Goal: Task Accomplishment & Management: Manage account settings

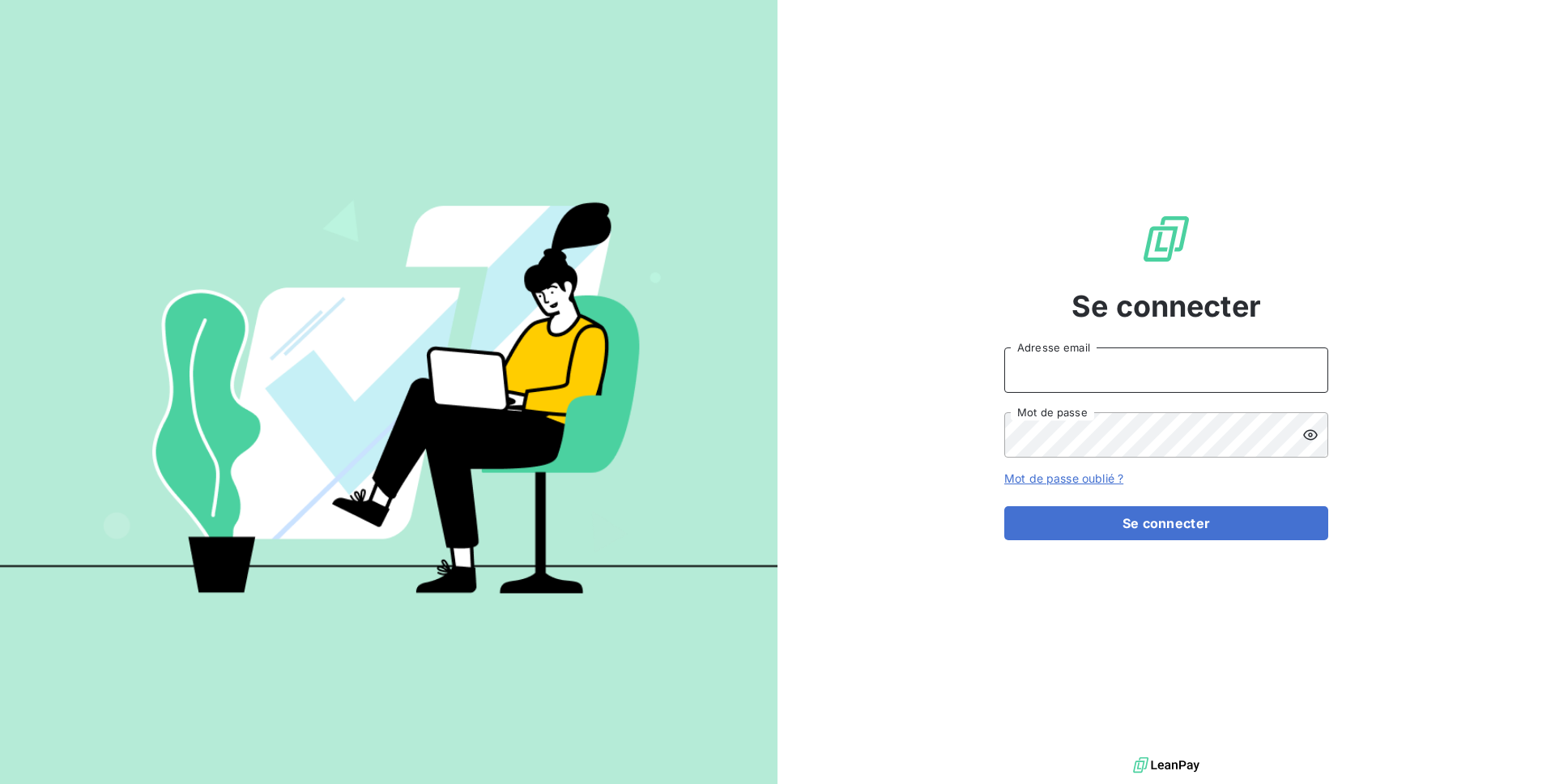
click at [1034, 365] on input "Adresse email" at bounding box center [1166, 370] width 324 height 46
type input "admin@spiriit"
click at [1004, 507] on button "Se connecter" at bounding box center [1166, 524] width 324 height 34
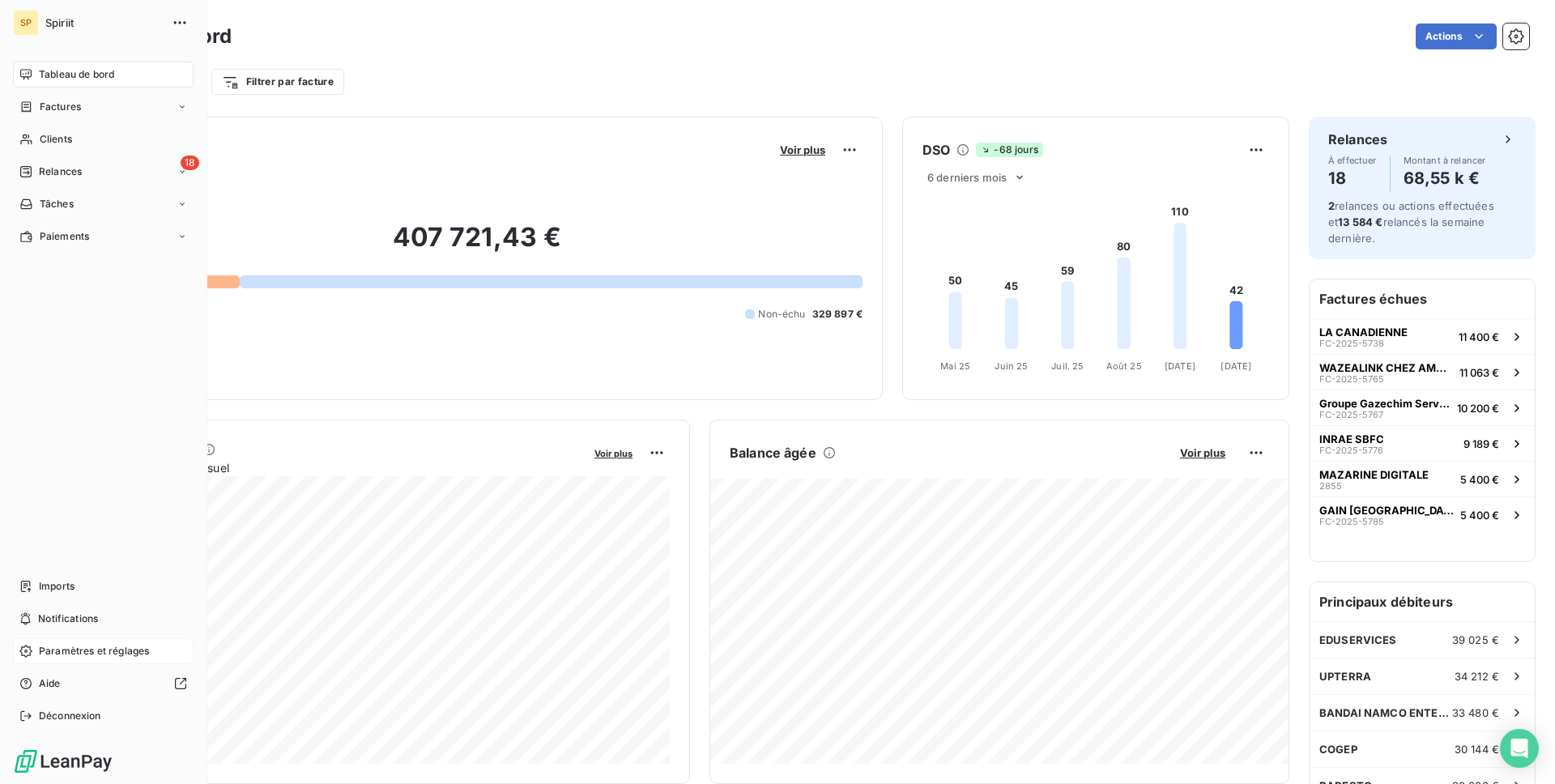
click at [72, 645] on span "Paramètres et réglages" at bounding box center [94, 651] width 110 height 15
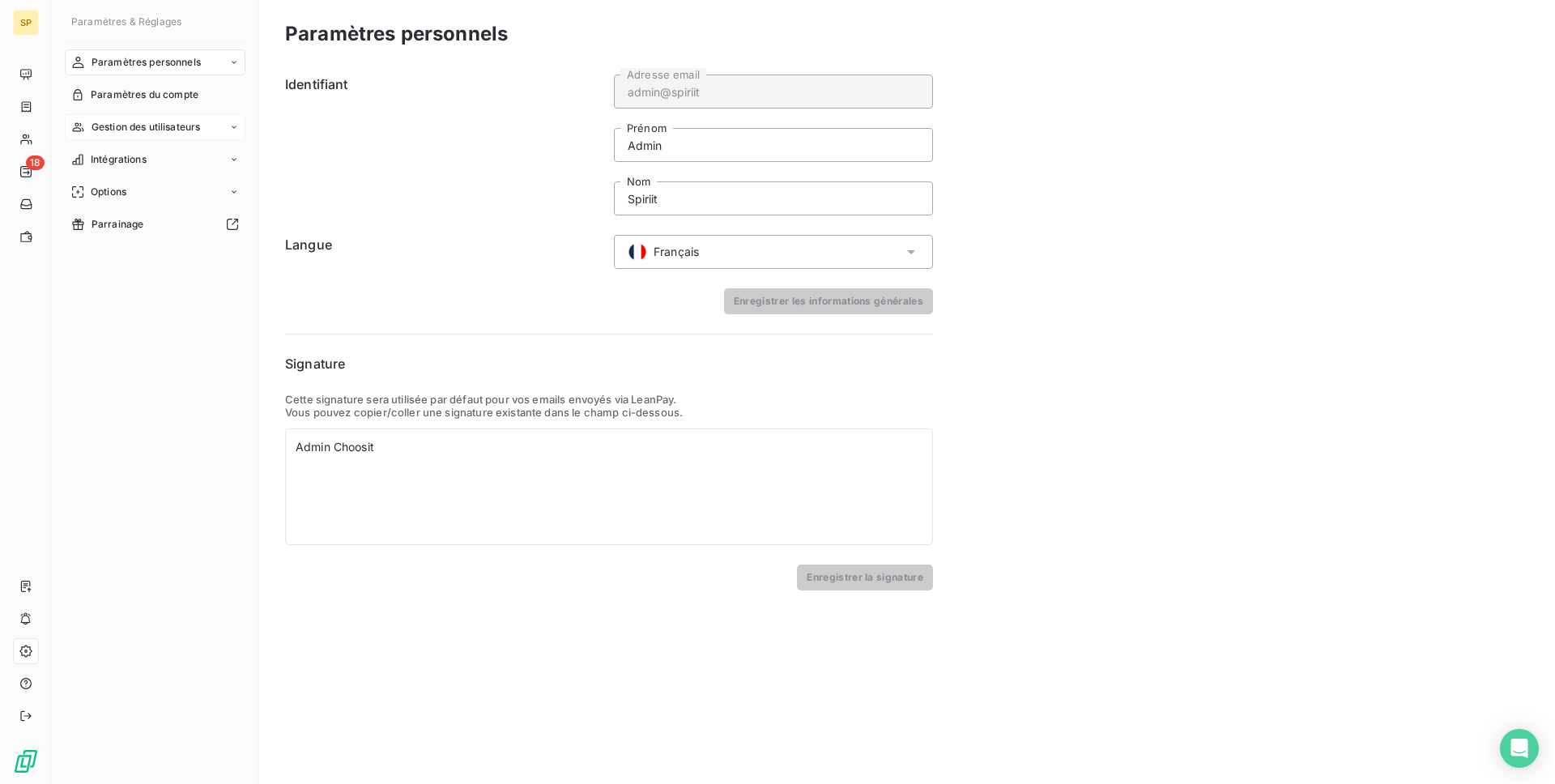
click at [160, 130] on span "Gestion des utilisateurs" at bounding box center [146, 127] width 109 height 15
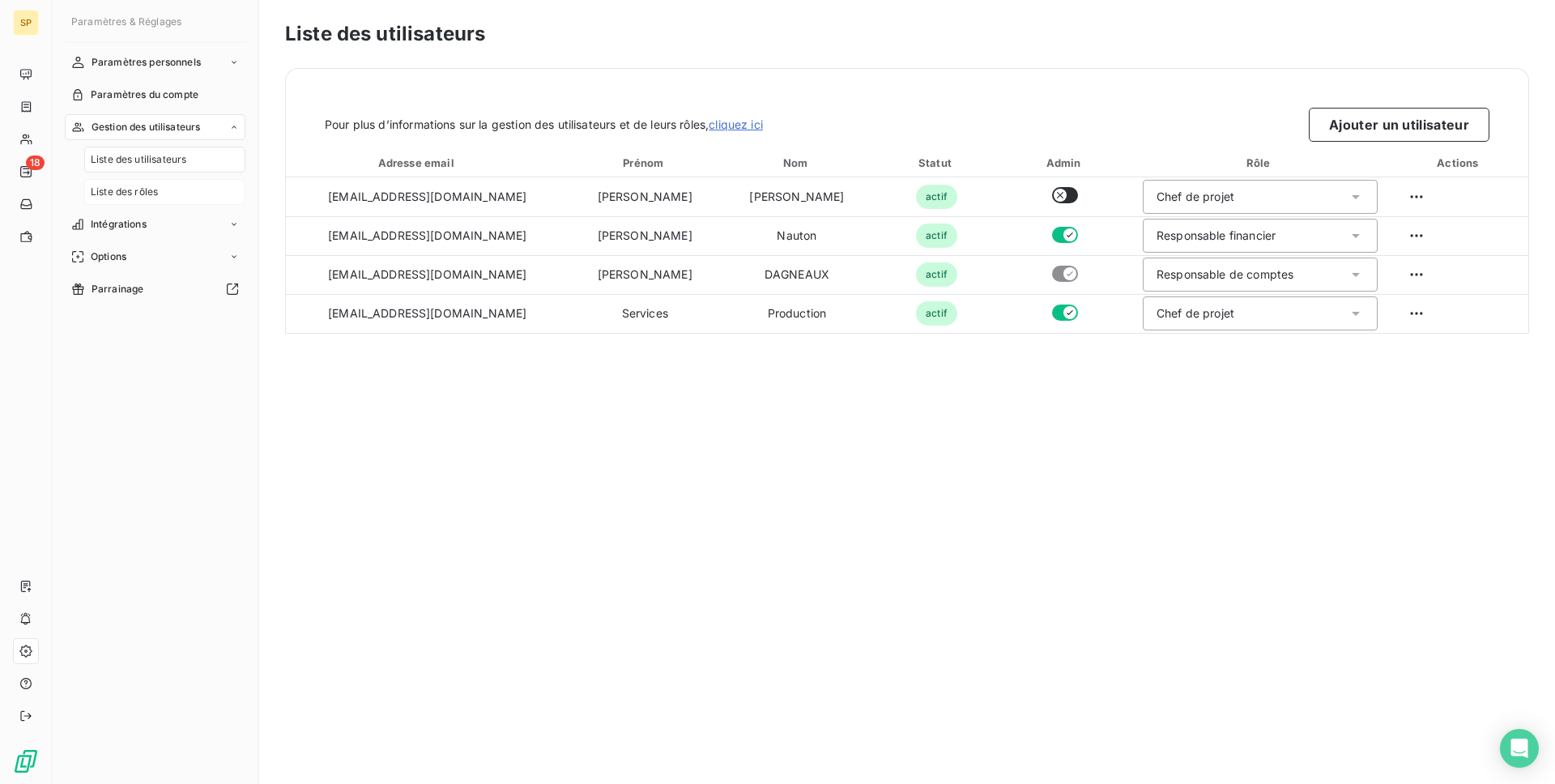
click at [142, 203] on div "Liste des rôles" at bounding box center [165, 192] width 161 height 26
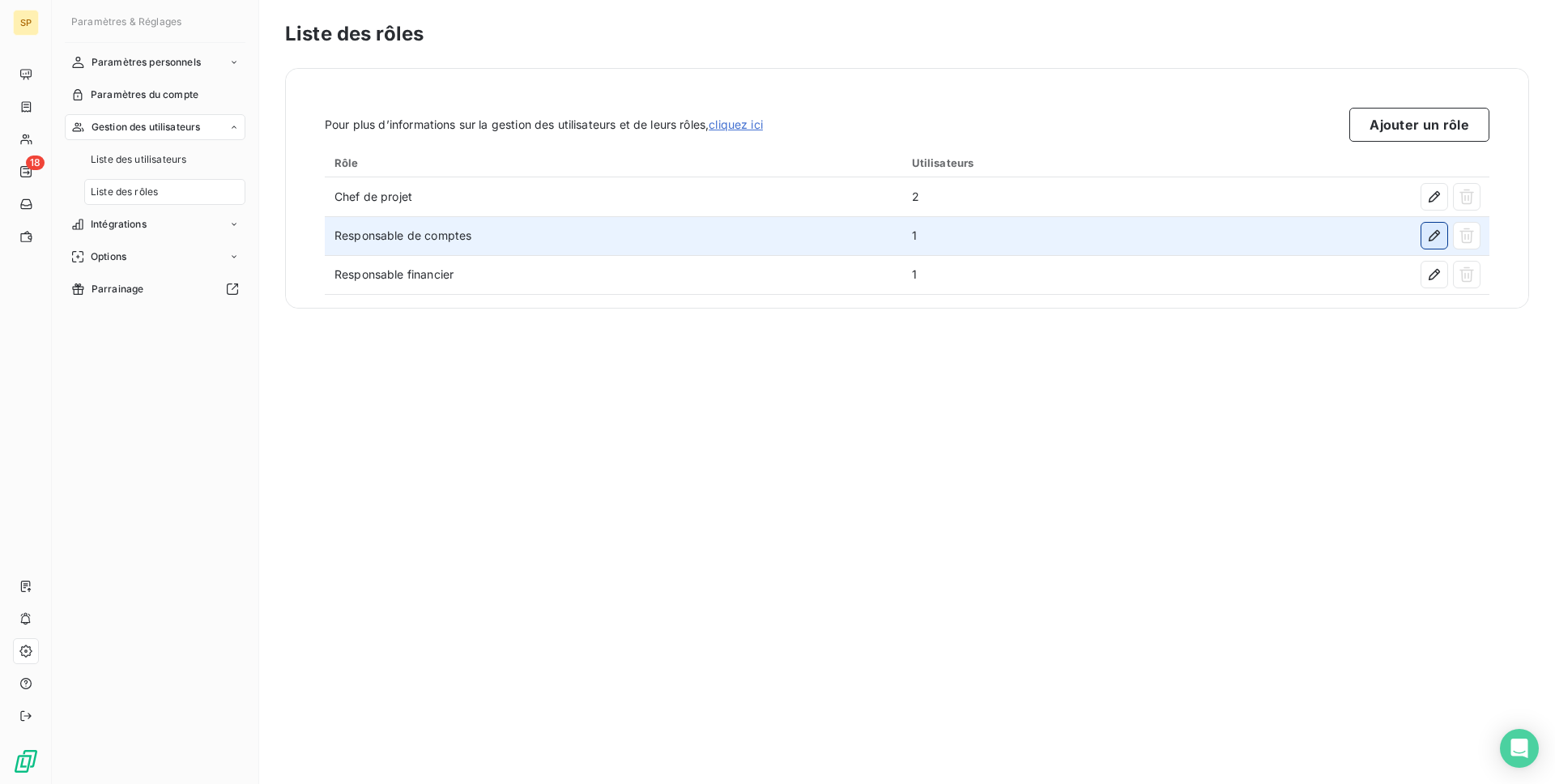
click at [1429, 228] on icon "button" at bounding box center [1435, 236] width 16 height 16
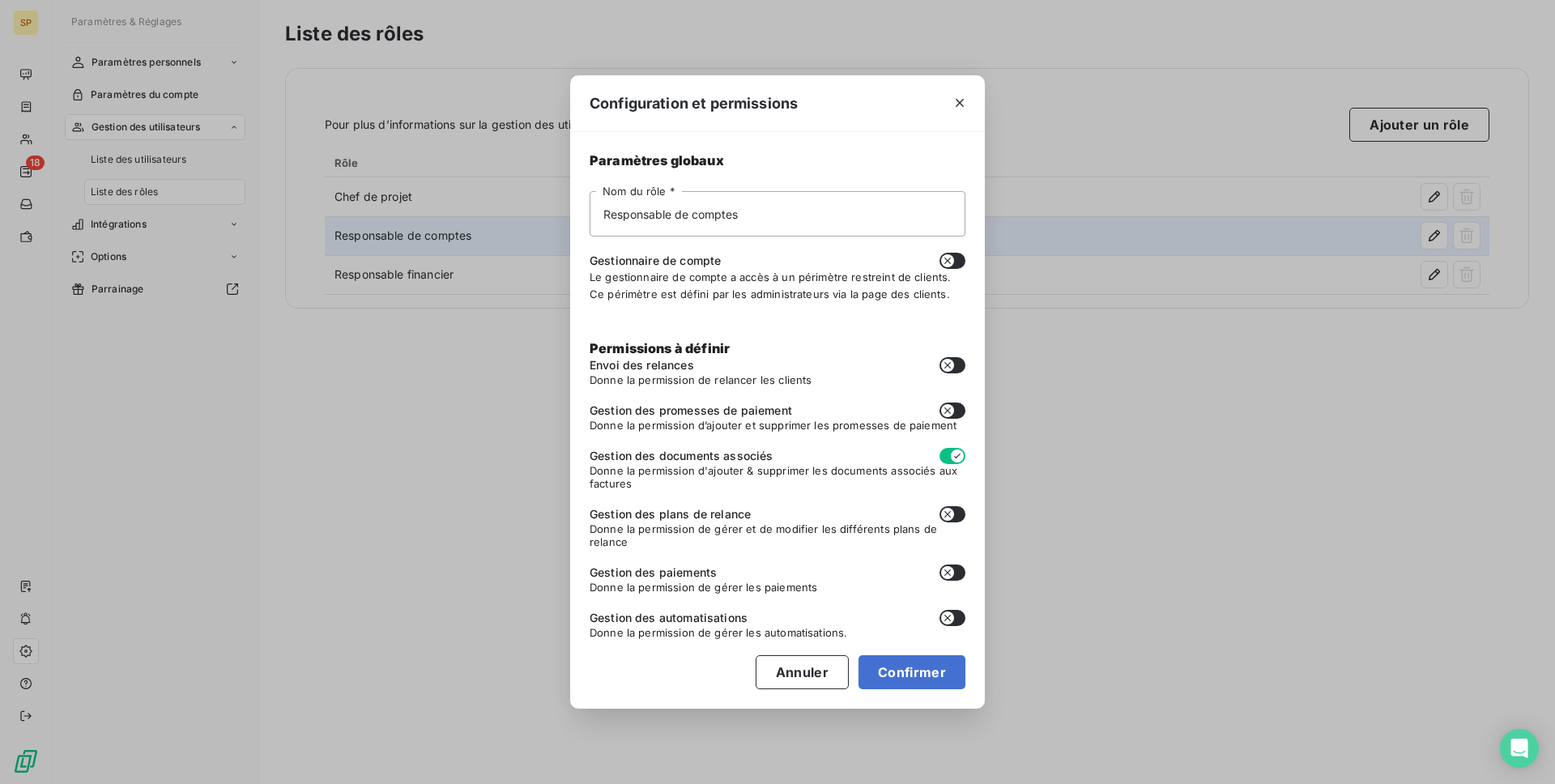
click at [447, 413] on div "Configuration et permissions Paramètres globaux Responsable de comptes Nom du r…" at bounding box center [778, 392] width 1555 height 784
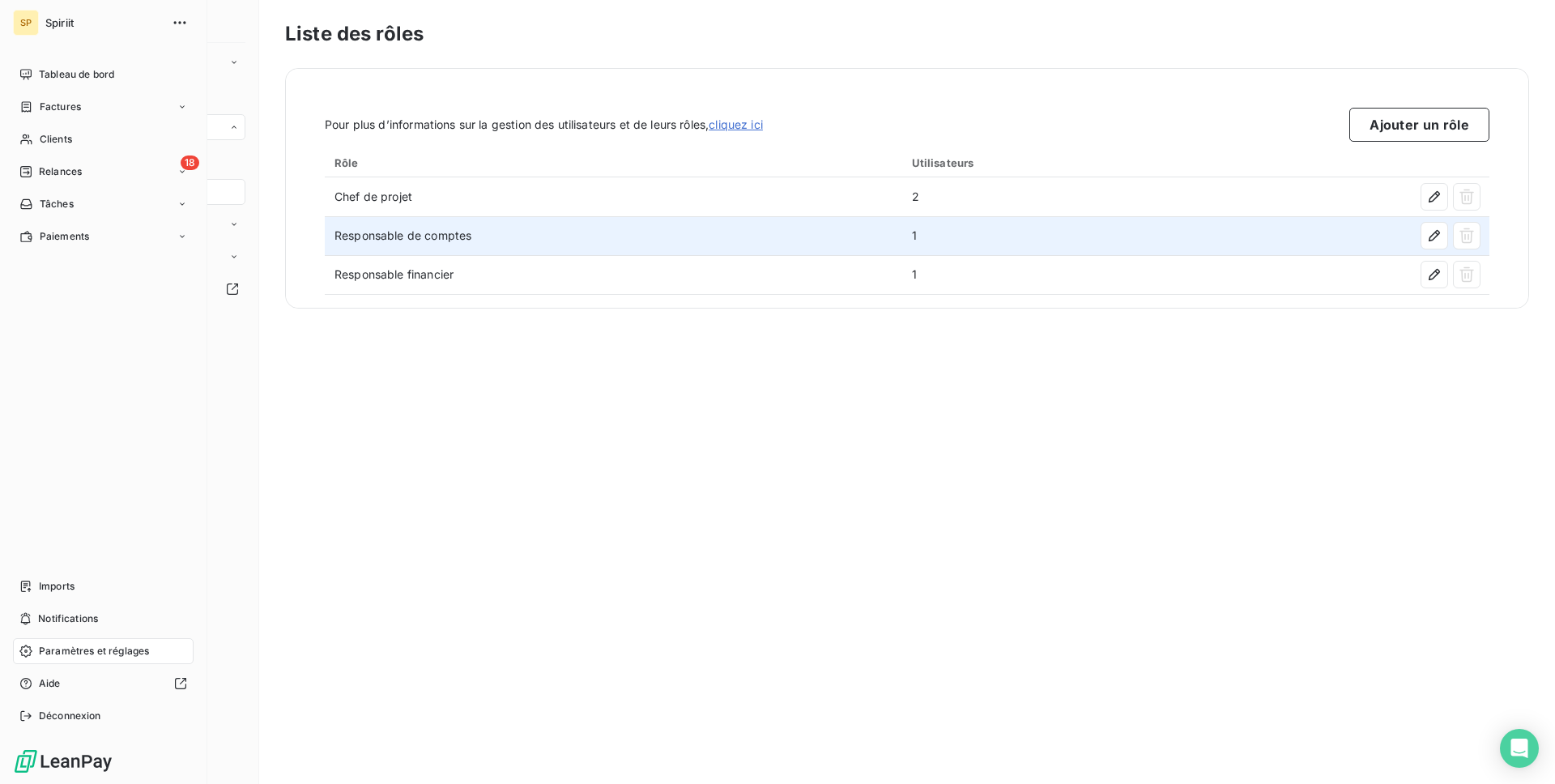
click at [38, 58] on div "SP Spiriit Tableau de bord Factures Clients 18 Relances Tâches Paiements Import…" at bounding box center [103, 392] width 207 height 784
click at [42, 69] on span "Tableau de bord" at bounding box center [76, 75] width 76 height 15
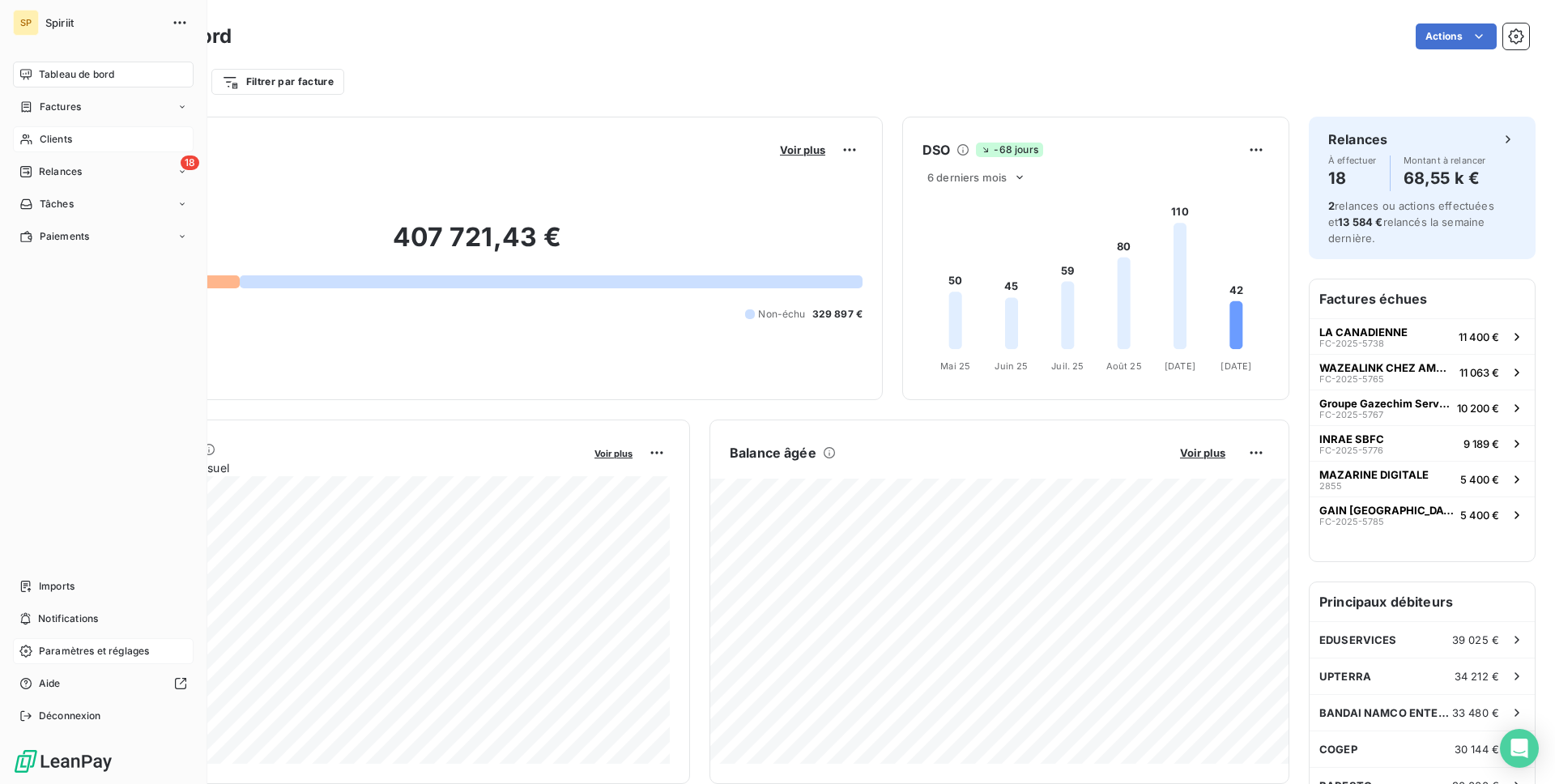
click at [42, 142] on span "Clients" at bounding box center [56, 139] width 33 height 15
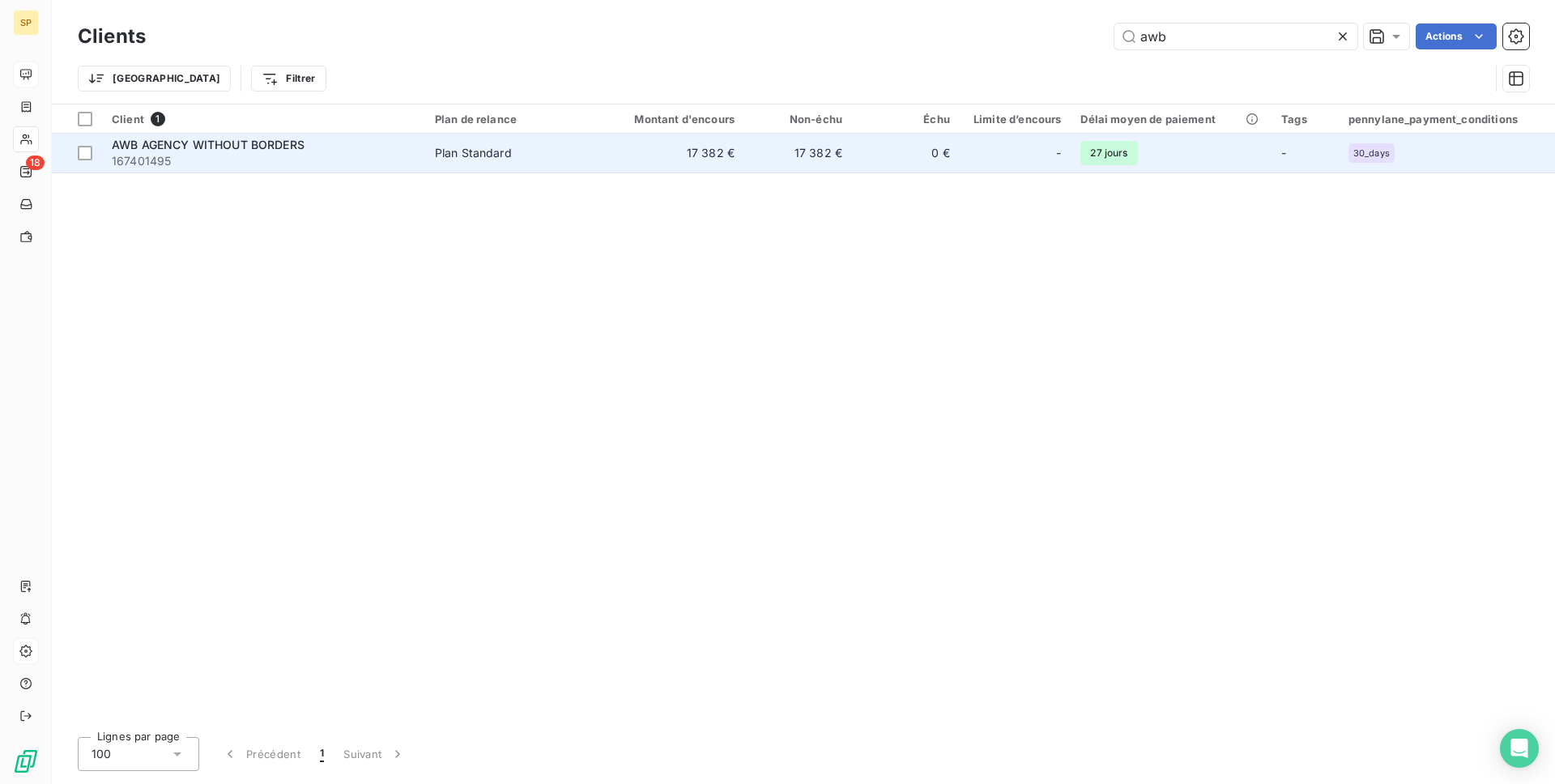
type input "awb"
click at [322, 163] on span "167401495" at bounding box center [264, 161] width 304 height 16
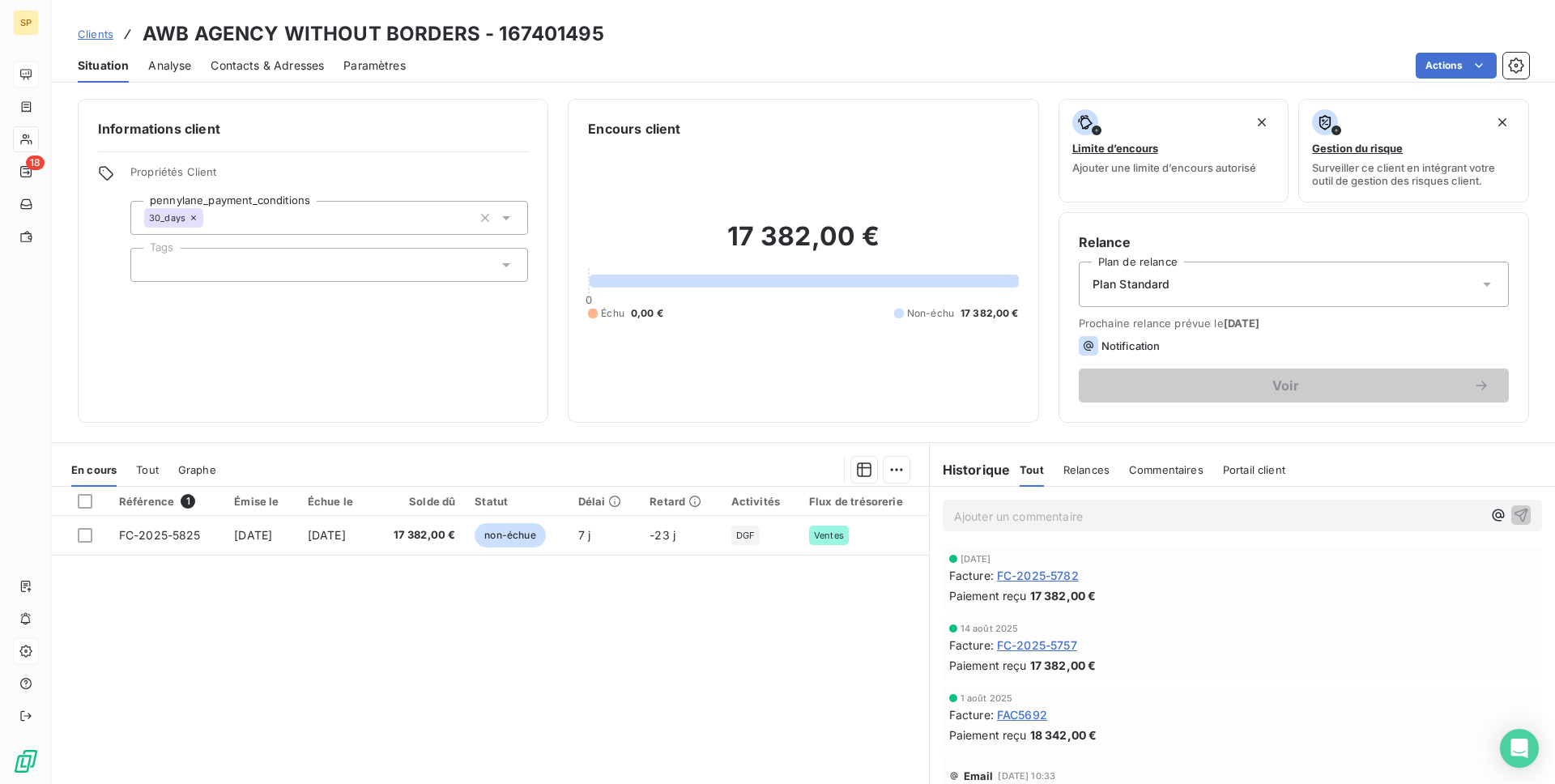
click at [142, 481] on div "Tout" at bounding box center [147, 470] width 23 height 34
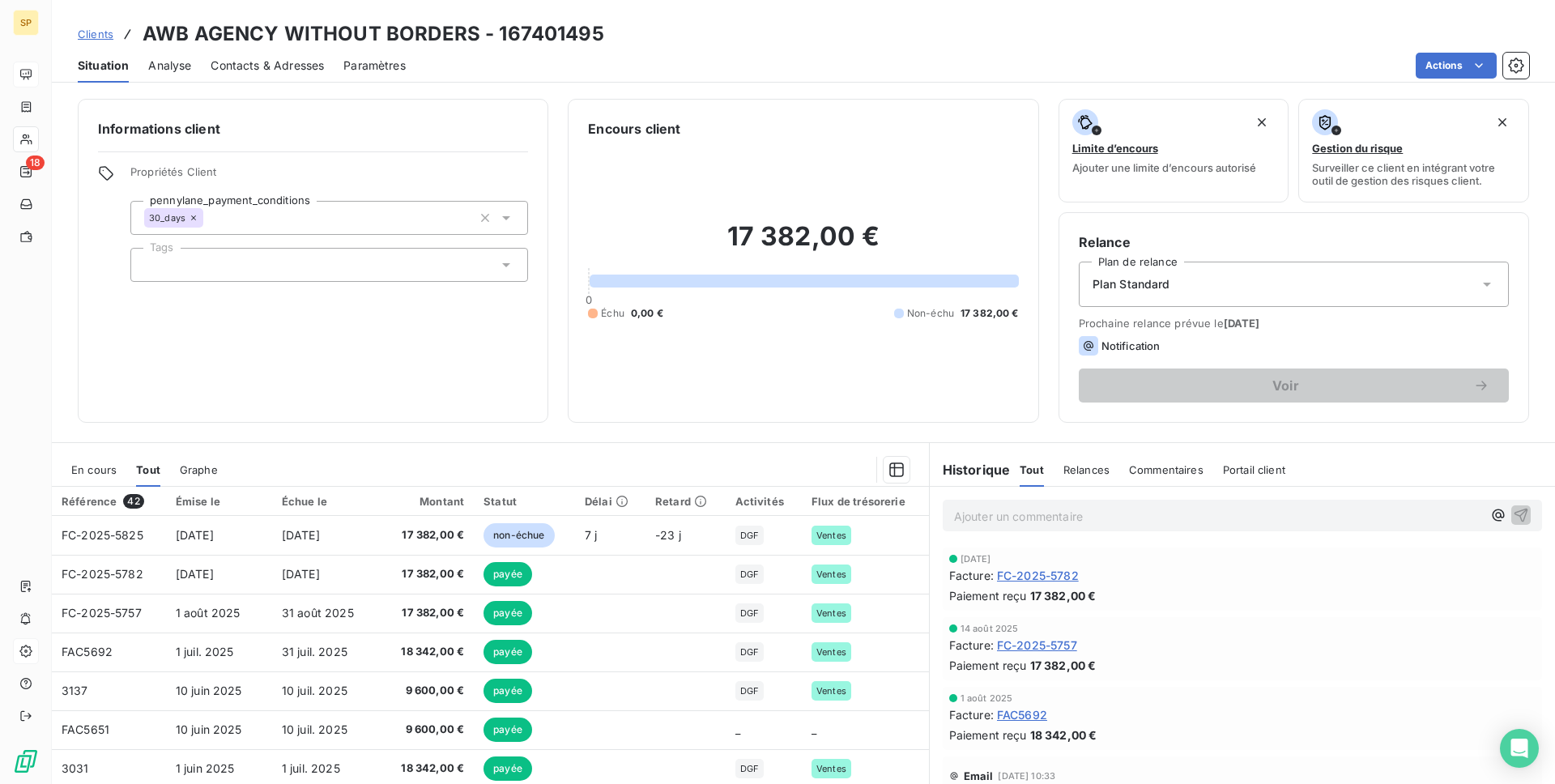
scroll to position [63, 0]
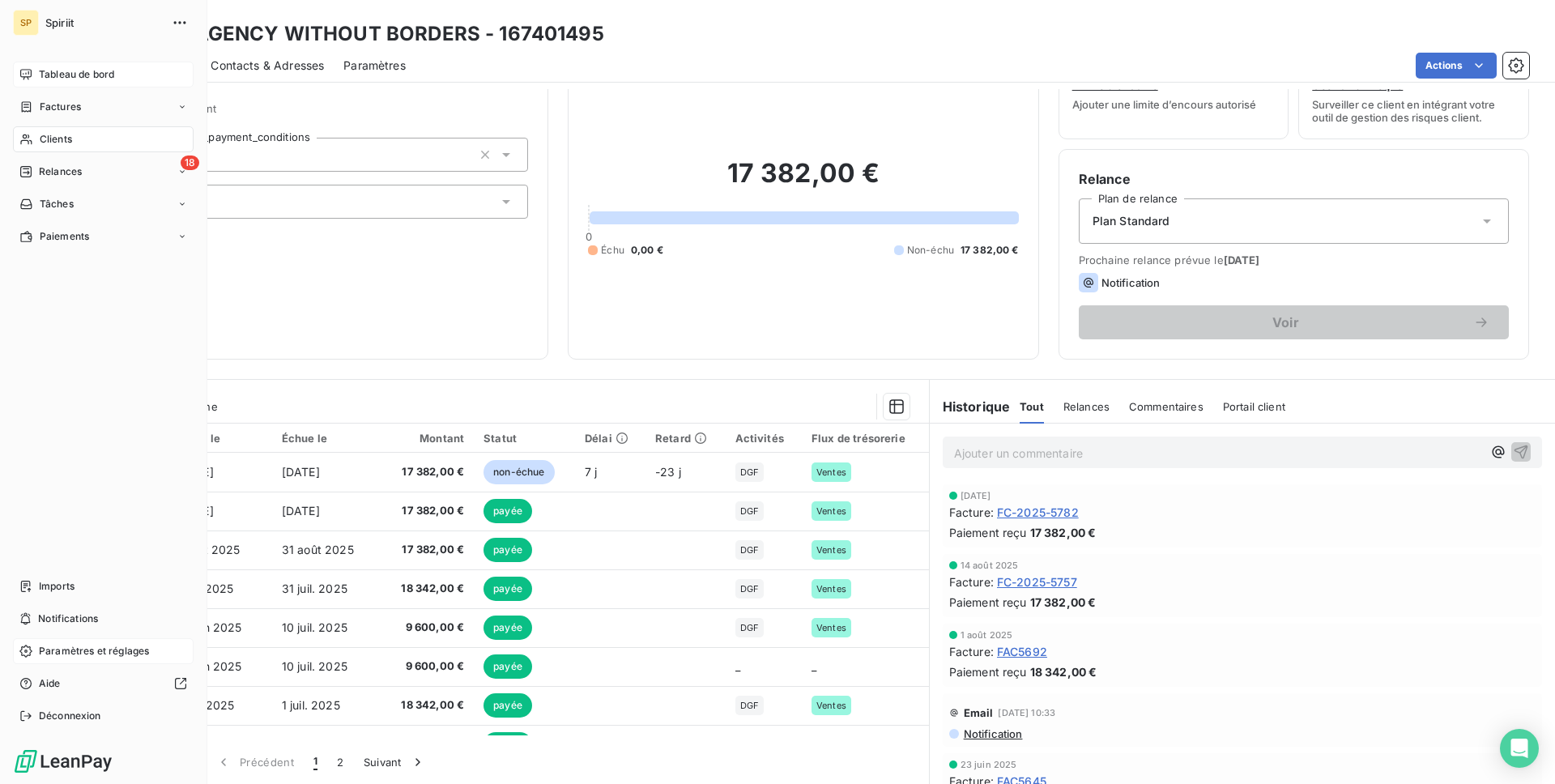
click at [91, 657] on span "Paramètres et réglages" at bounding box center [94, 651] width 110 height 15
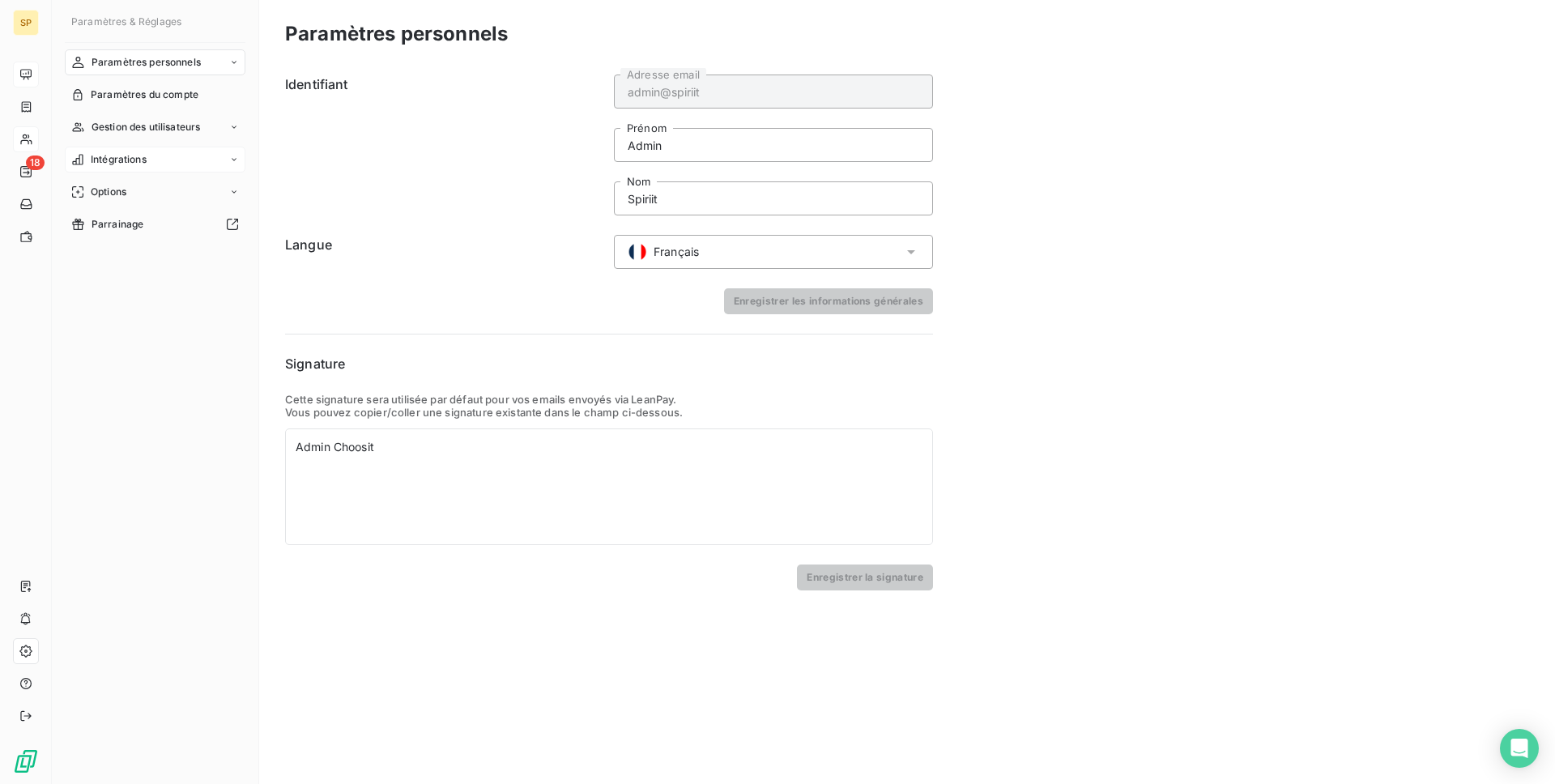
click at [133, 162] on span "Intégrations" at bounding box center [119, 159] width 56 height 15
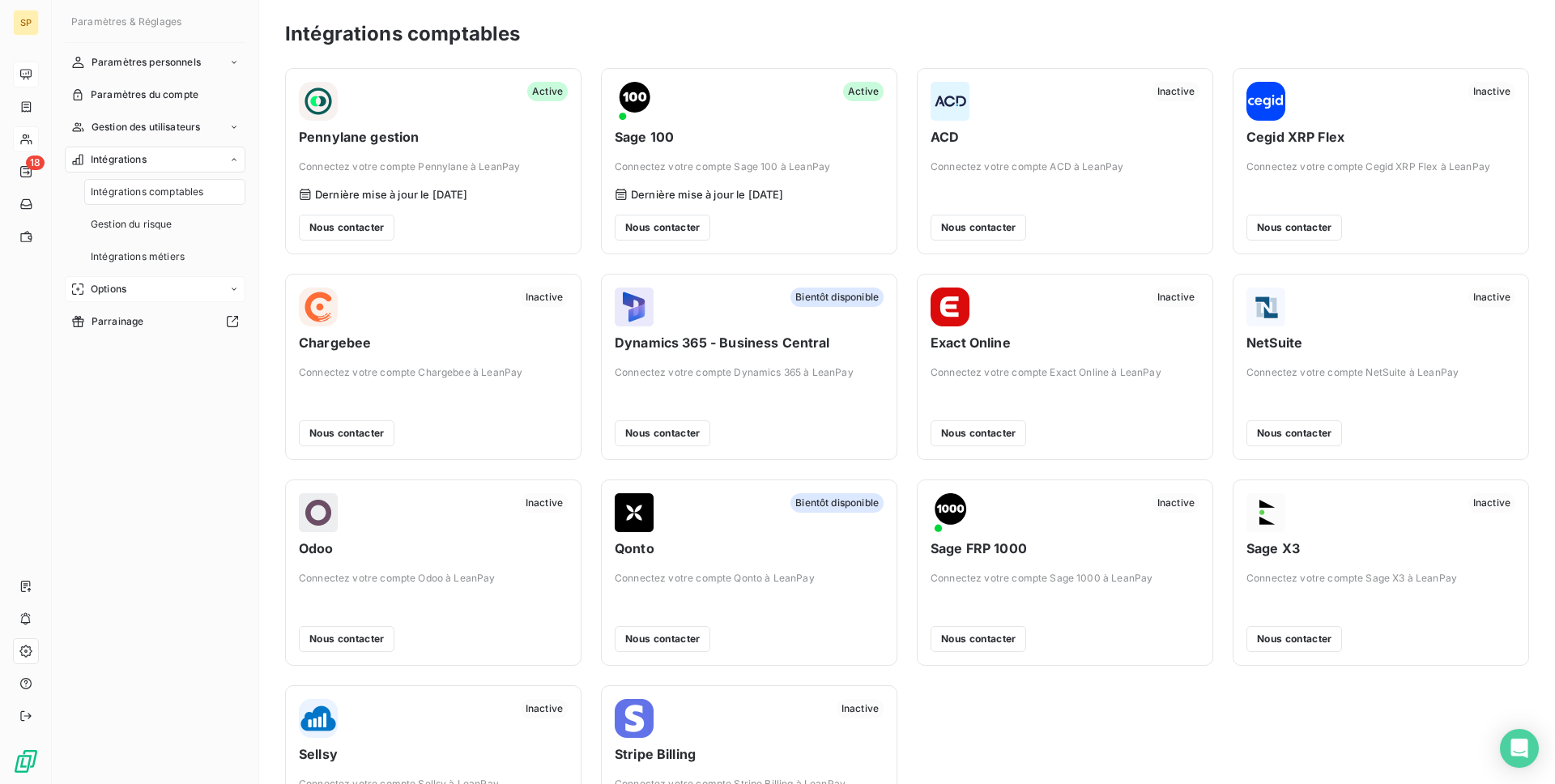
click at [120, 294] on span "Options" at bounding box center [109, 290] width 36 height 15
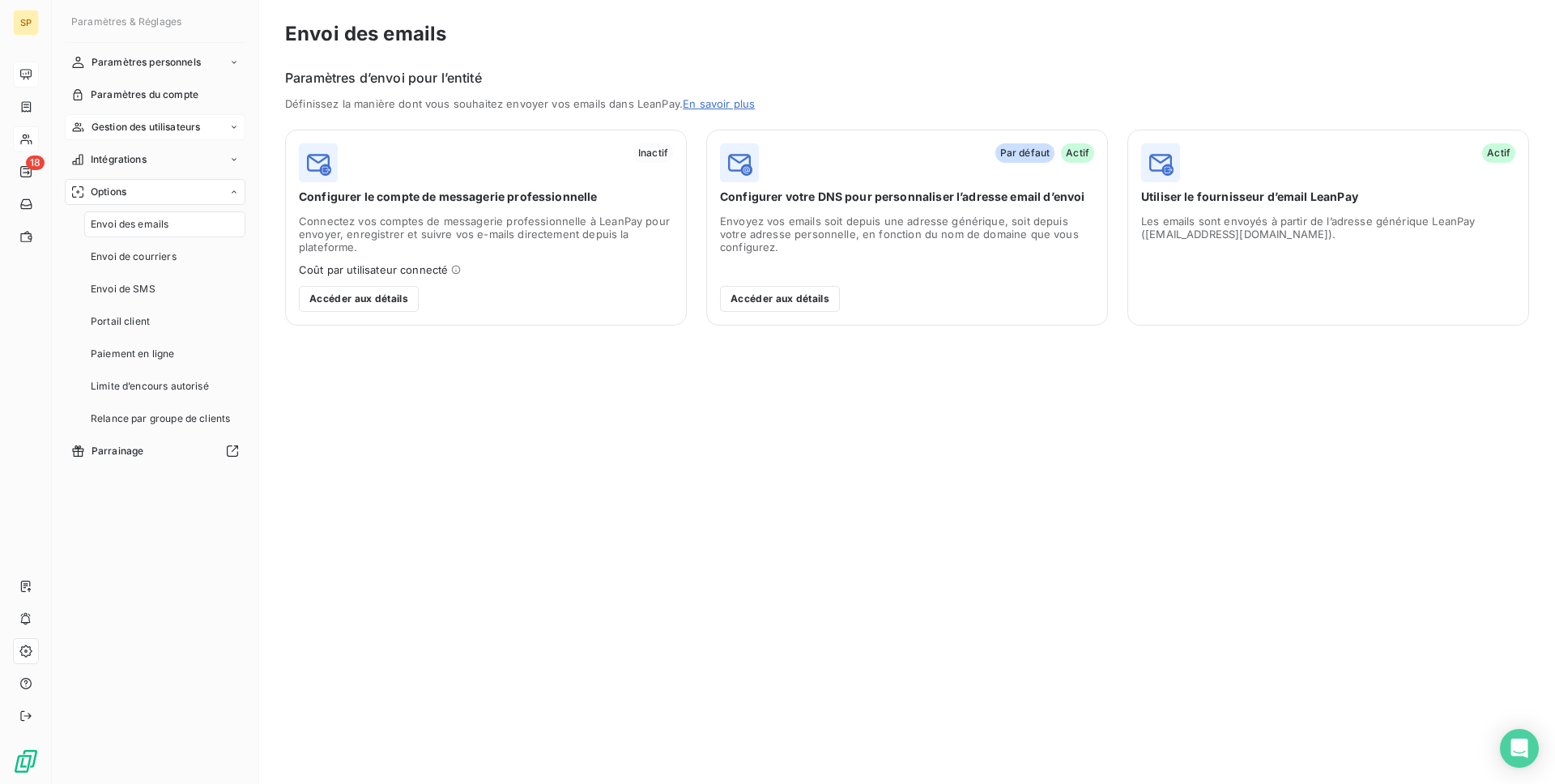
click at [139, 129] on span "Gestion des utilisateurs" at bounding box center [146, 127] width 109 height 15
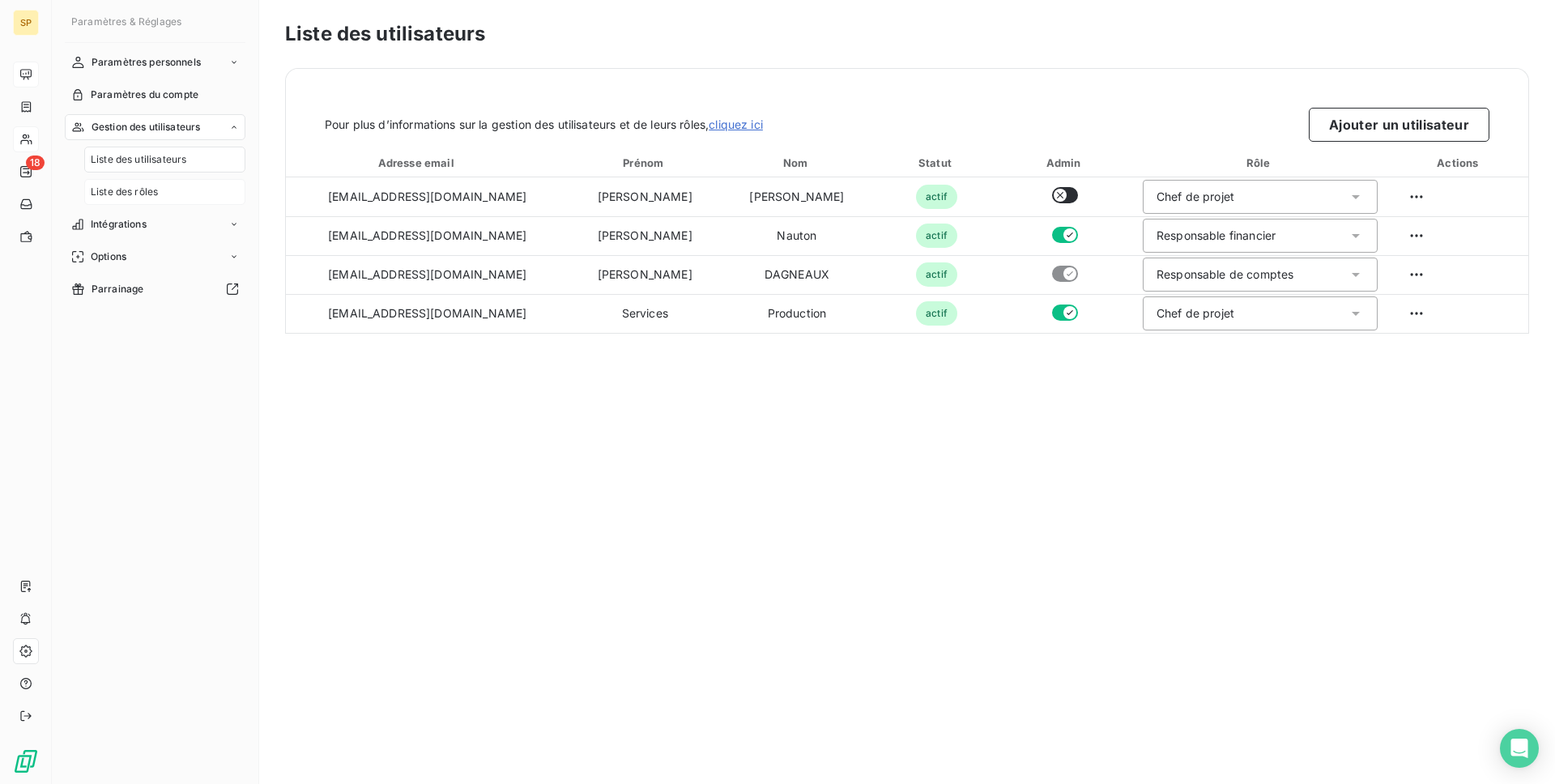
click at [137, 204] on div "Liste des rôles" at bounding box center [165, 192] width 161 height 26
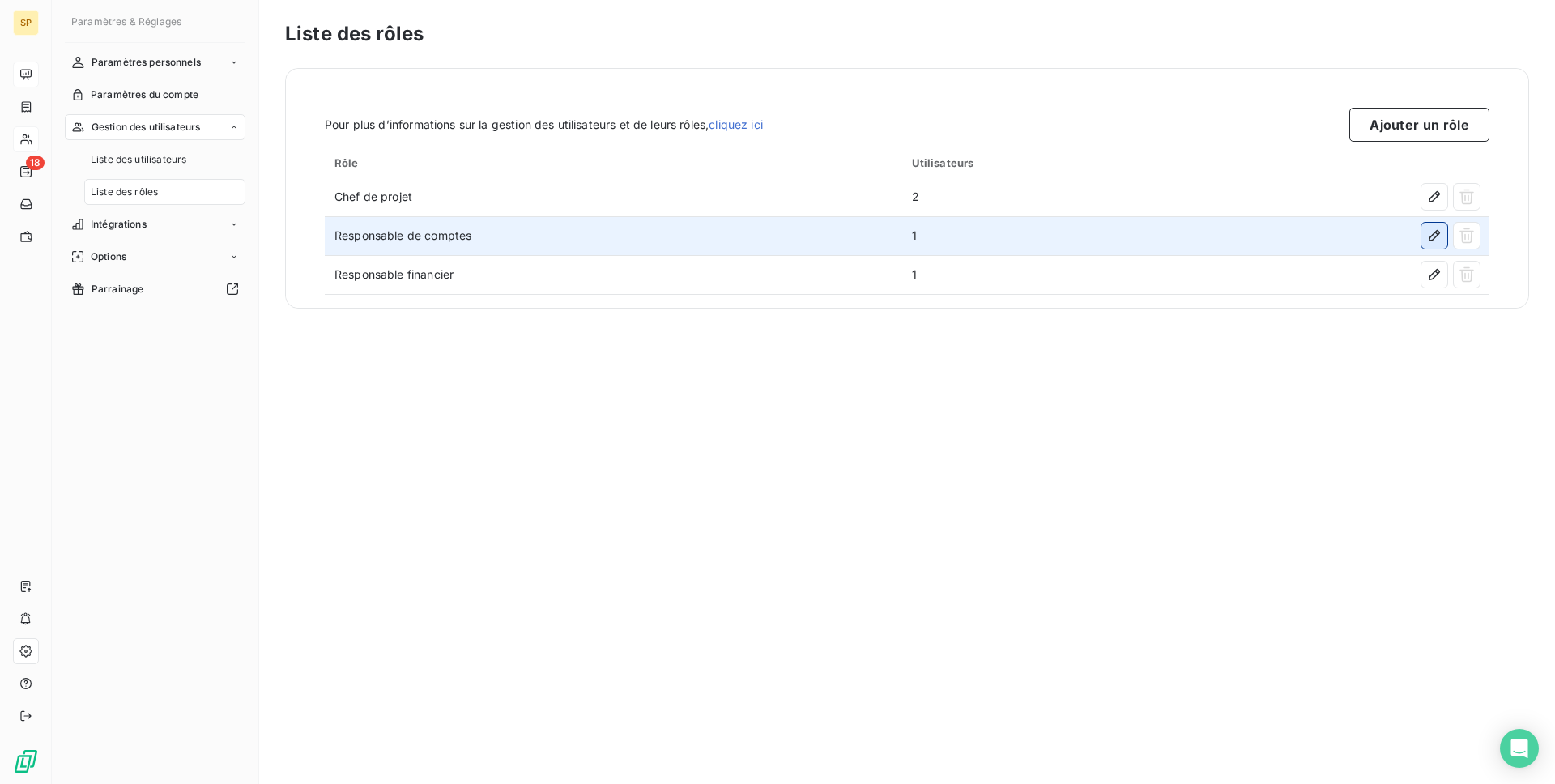
click at [1444, 238] on button "button" at bounding box center [1435, 236] width 26 height 26
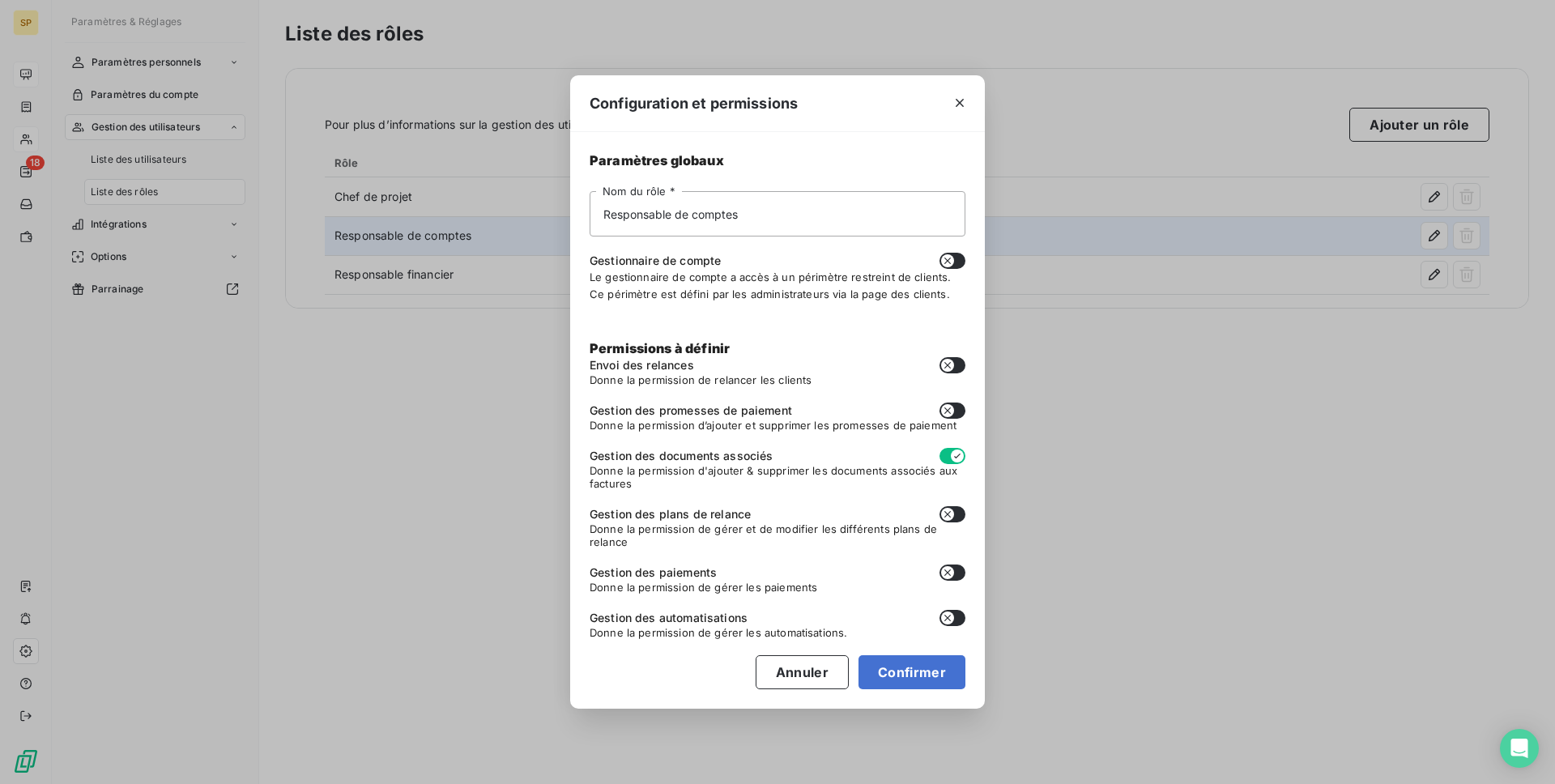
click at [947, 368] on icon "button" at bounding box center [947, 365] width 13 height 13
checkbox input "true"
click at [951, 406] on icon "button" at bounding box center [947, 411] width 13 height 13
checkbox input "true"
click at [951, 508] on icon "button" at bounding box center [947, 515] width 13 height 13
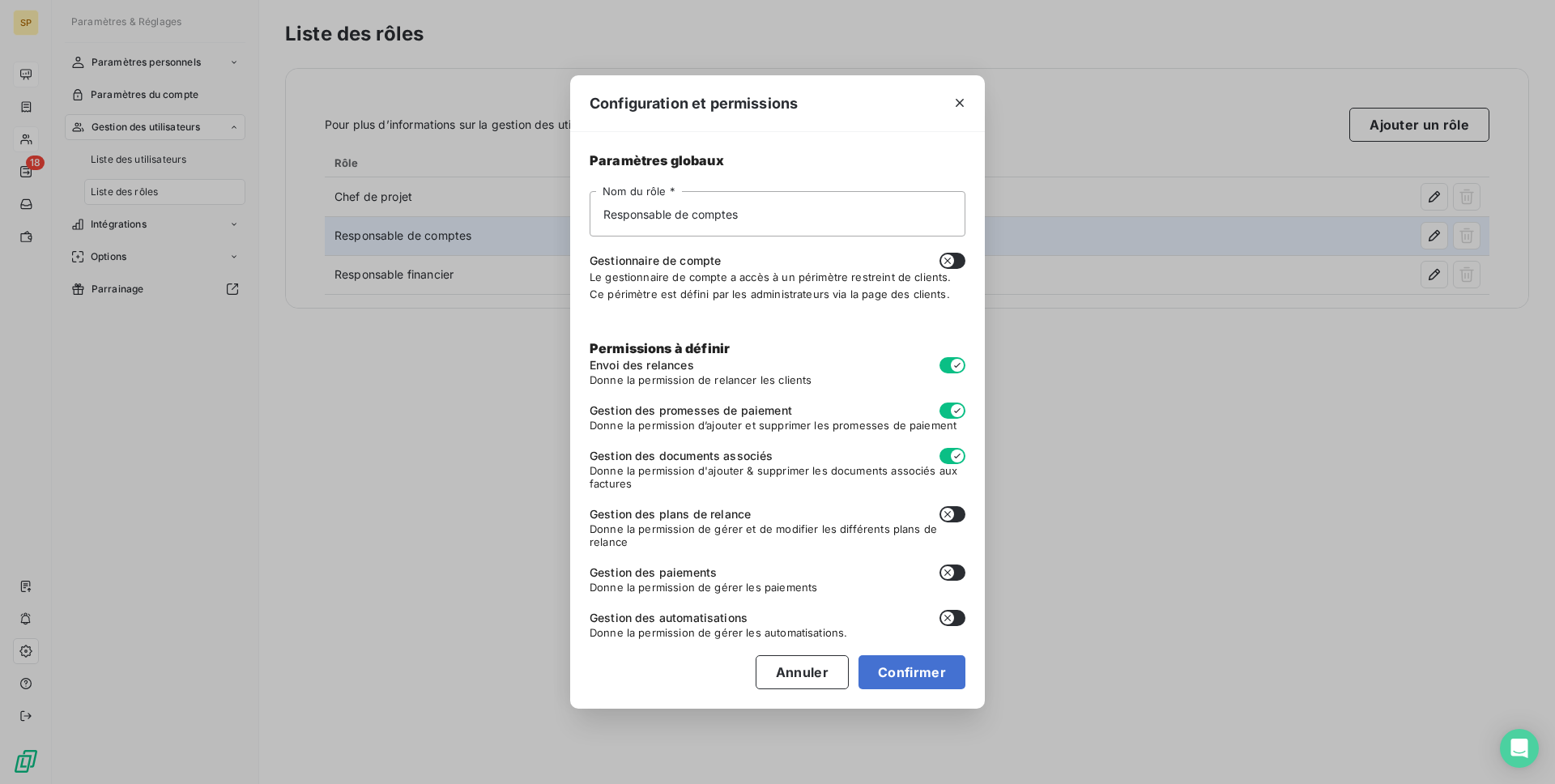
checkbox input "true"
click at [950, 564] on button "button" at bounding box center [952, 573] width 26 height 16
checkbox input "true"
click at [948, 612] on icon "button" at bounding box center [947, 618] width 13 height 13
checkbox input "true"
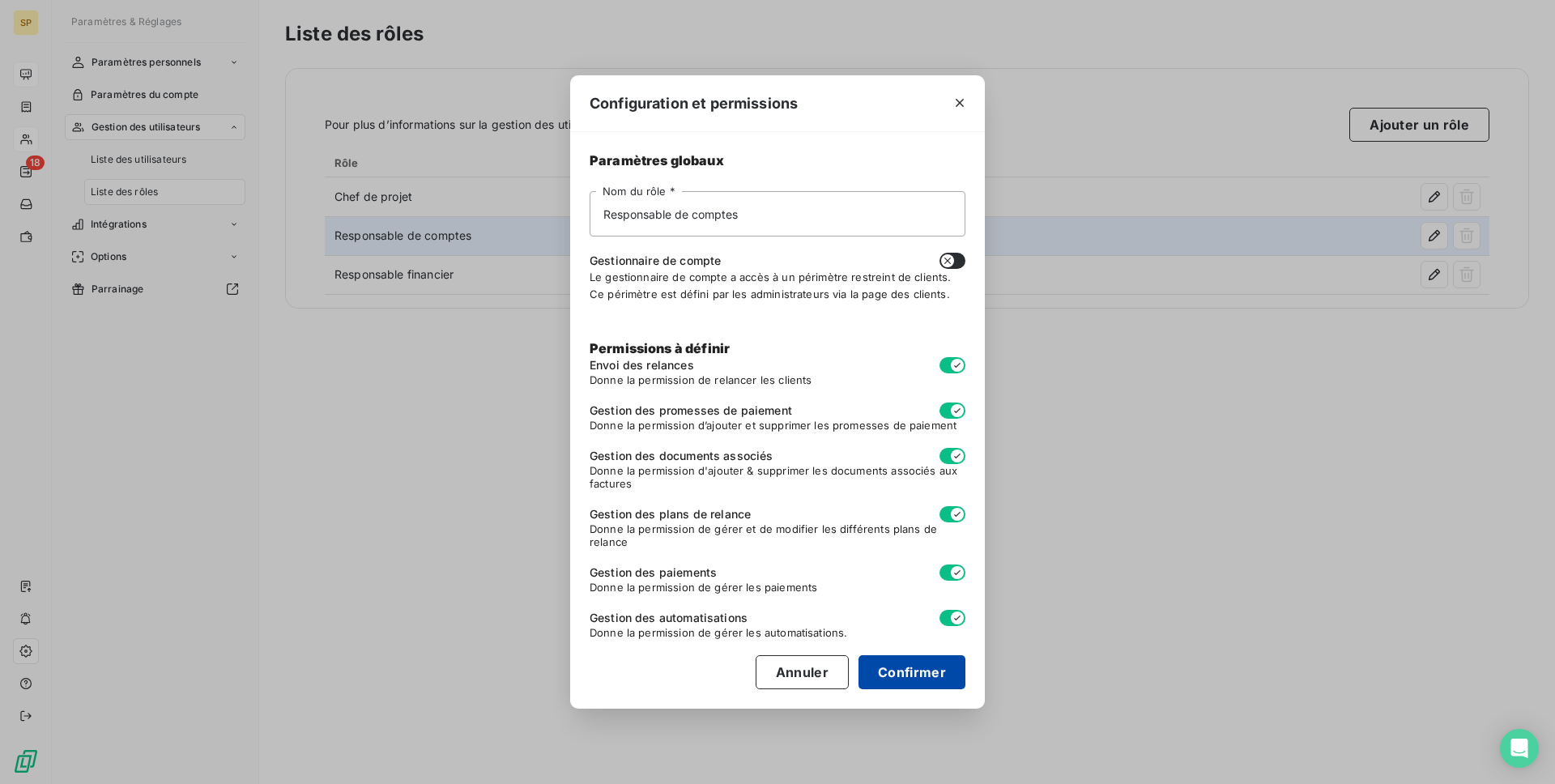
click at [907, 664] on button "Confirmer" at bounding box center [912, 673] width 107 height 34
checkbox input "true"
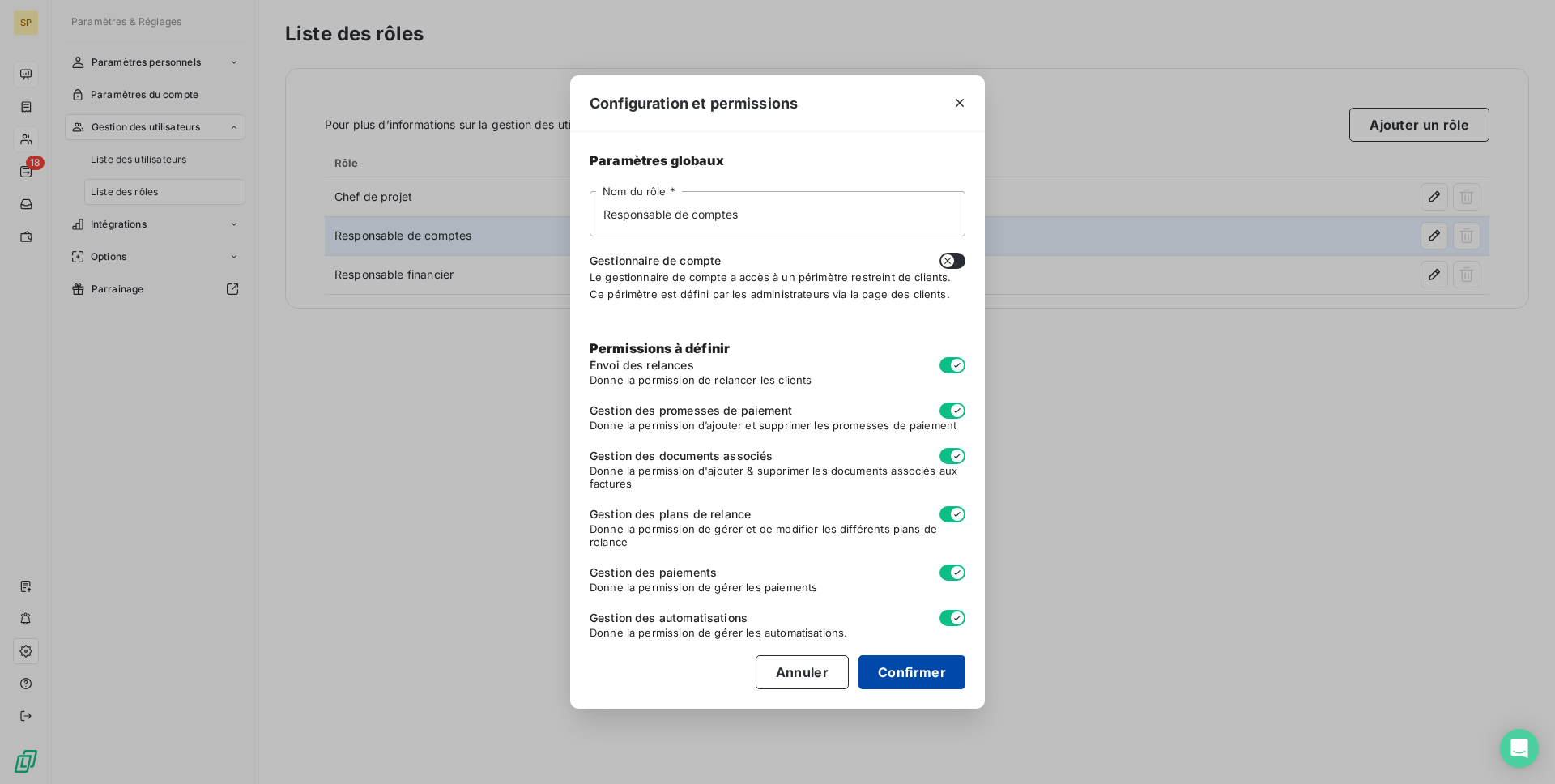
checkbox input "true"
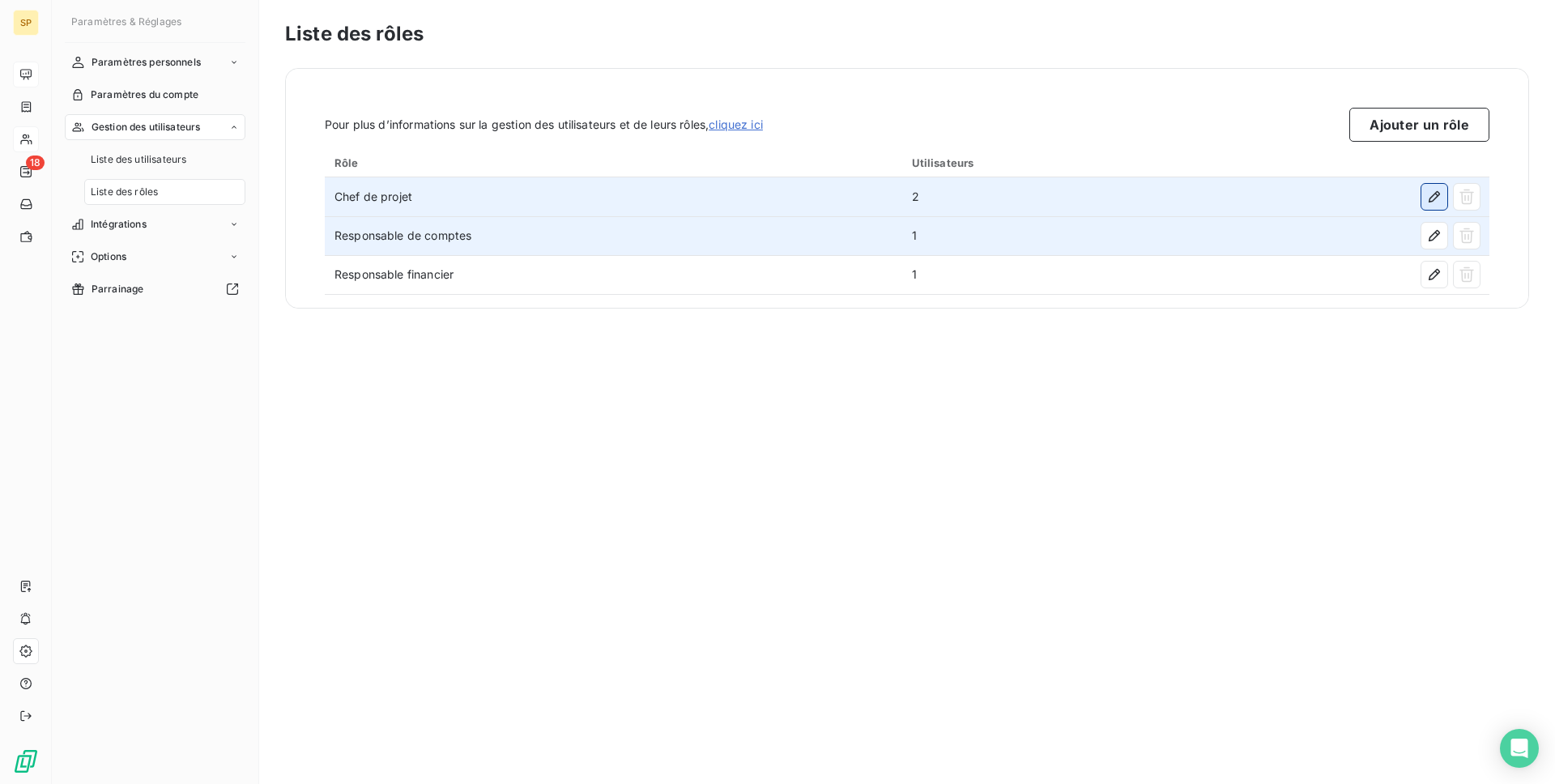
click at [1435, 203] on icon "button" at bounding box center [1435, 197] width 16 height 16
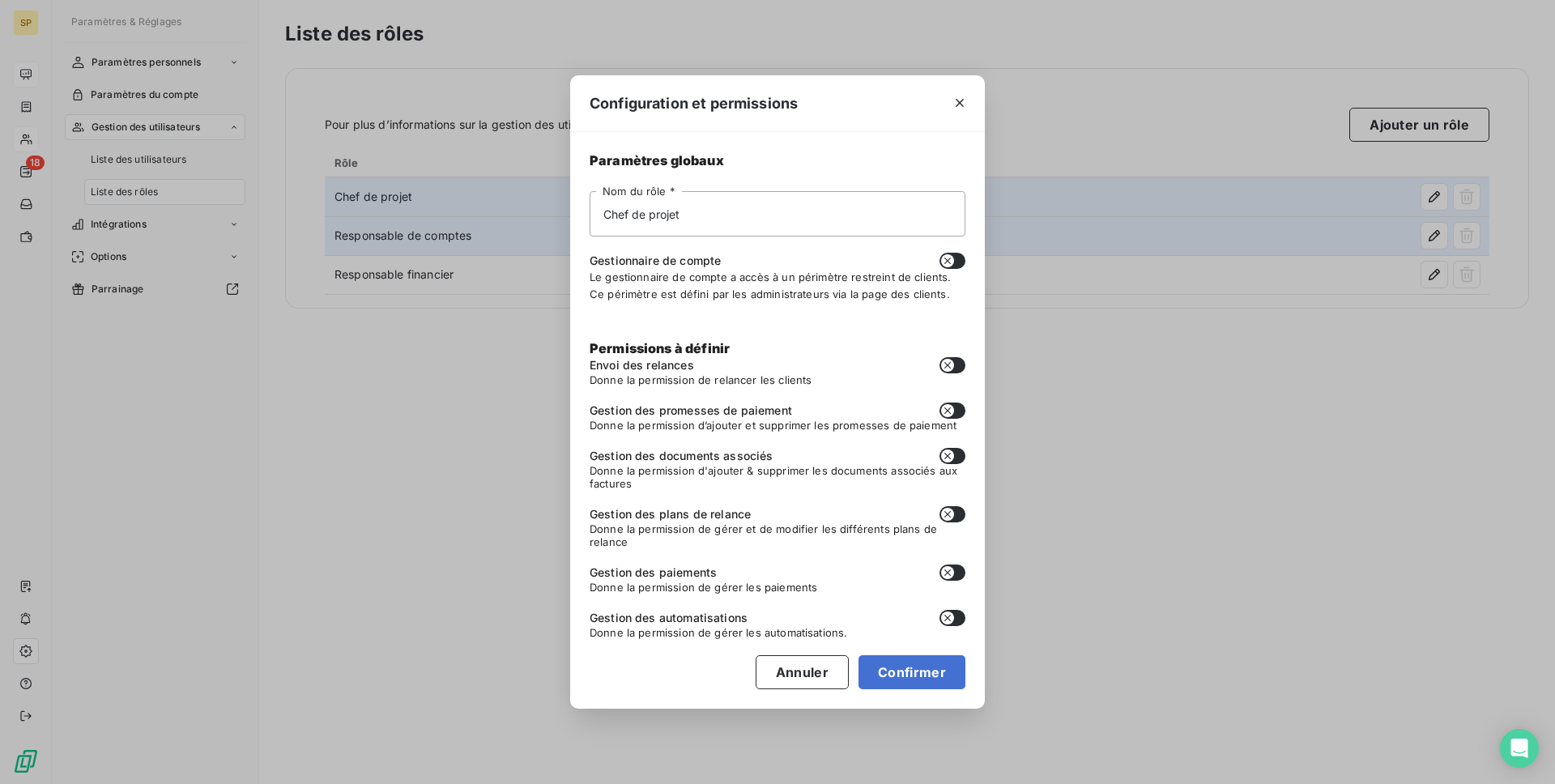
click at [974, 94] on div at bounding box center [960, 103] width 50 height 56
click at [954, 107] on icon "button" at bounding box center [960, 103] width 16 height 16
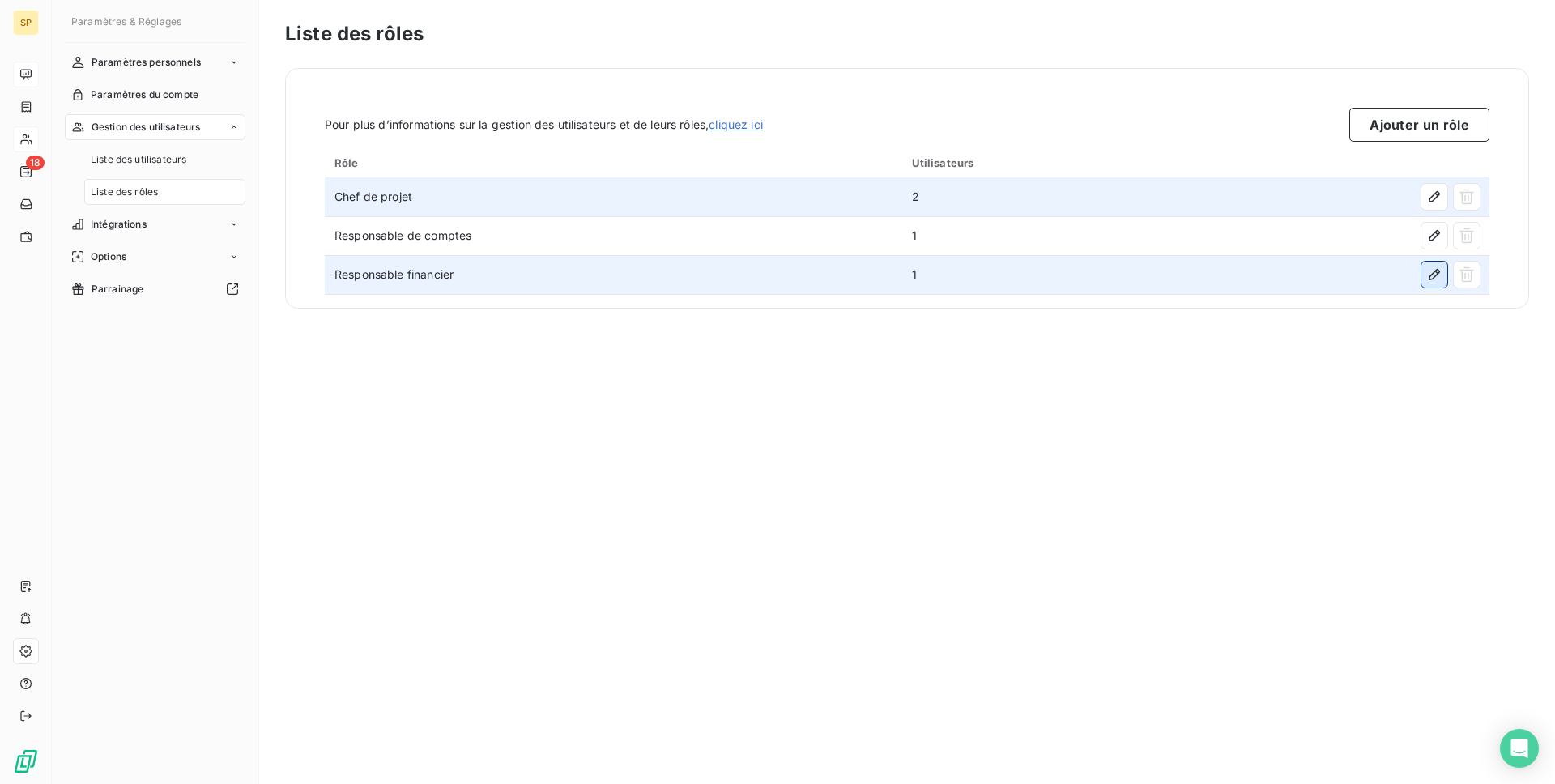
click at [1432, 276] on icon "button" at bounding box center [1435, 275] width 16 height 16
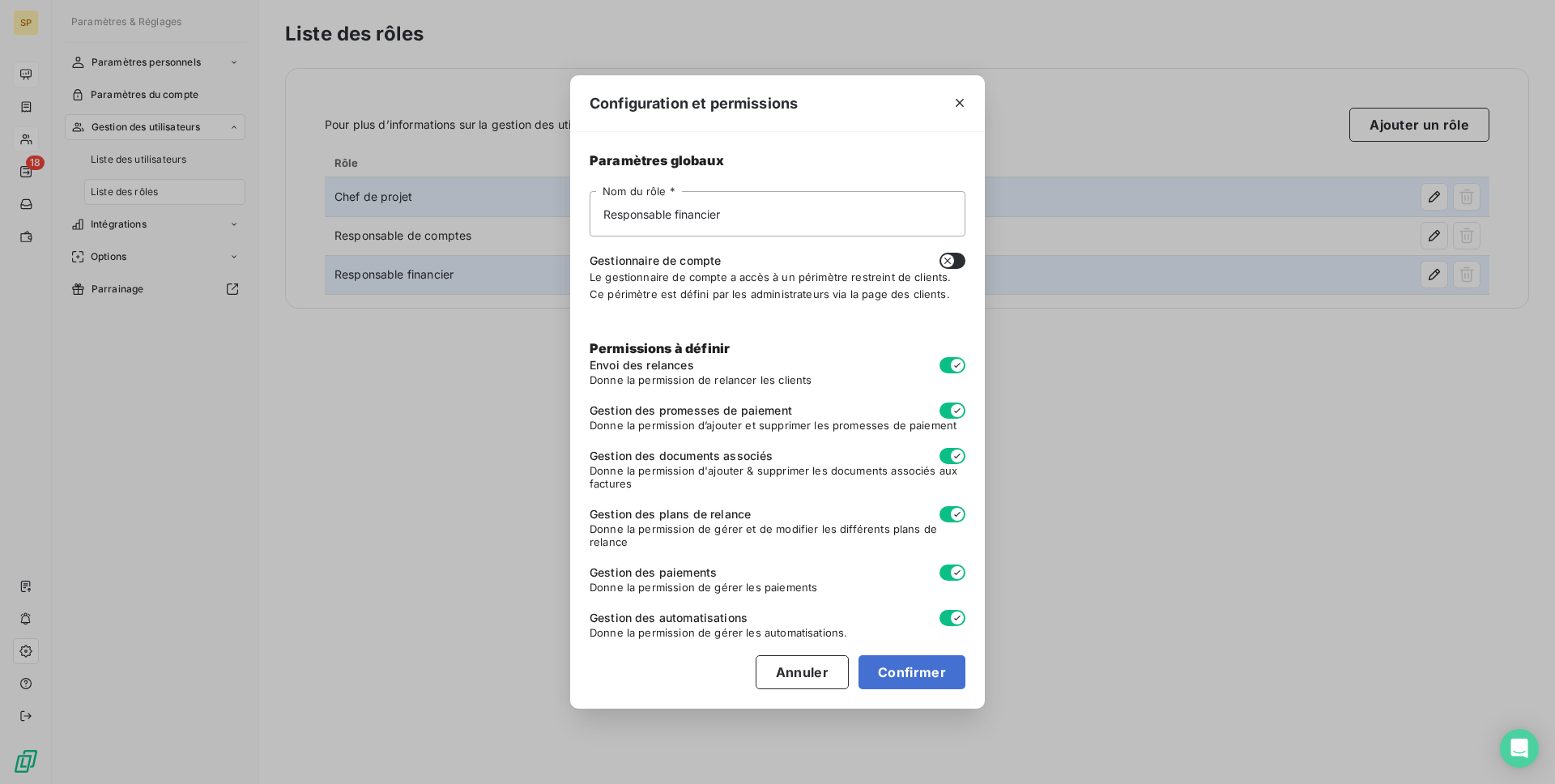
click at [786, 651] on div "Permissions à définir Envoi des relances Donne la permission de relancer les cl…" at bounding box center [778, 497] width 376 height 316
click at [778, 673] on button "Annuler" at bounding box center [802, 673] width 94 height 34
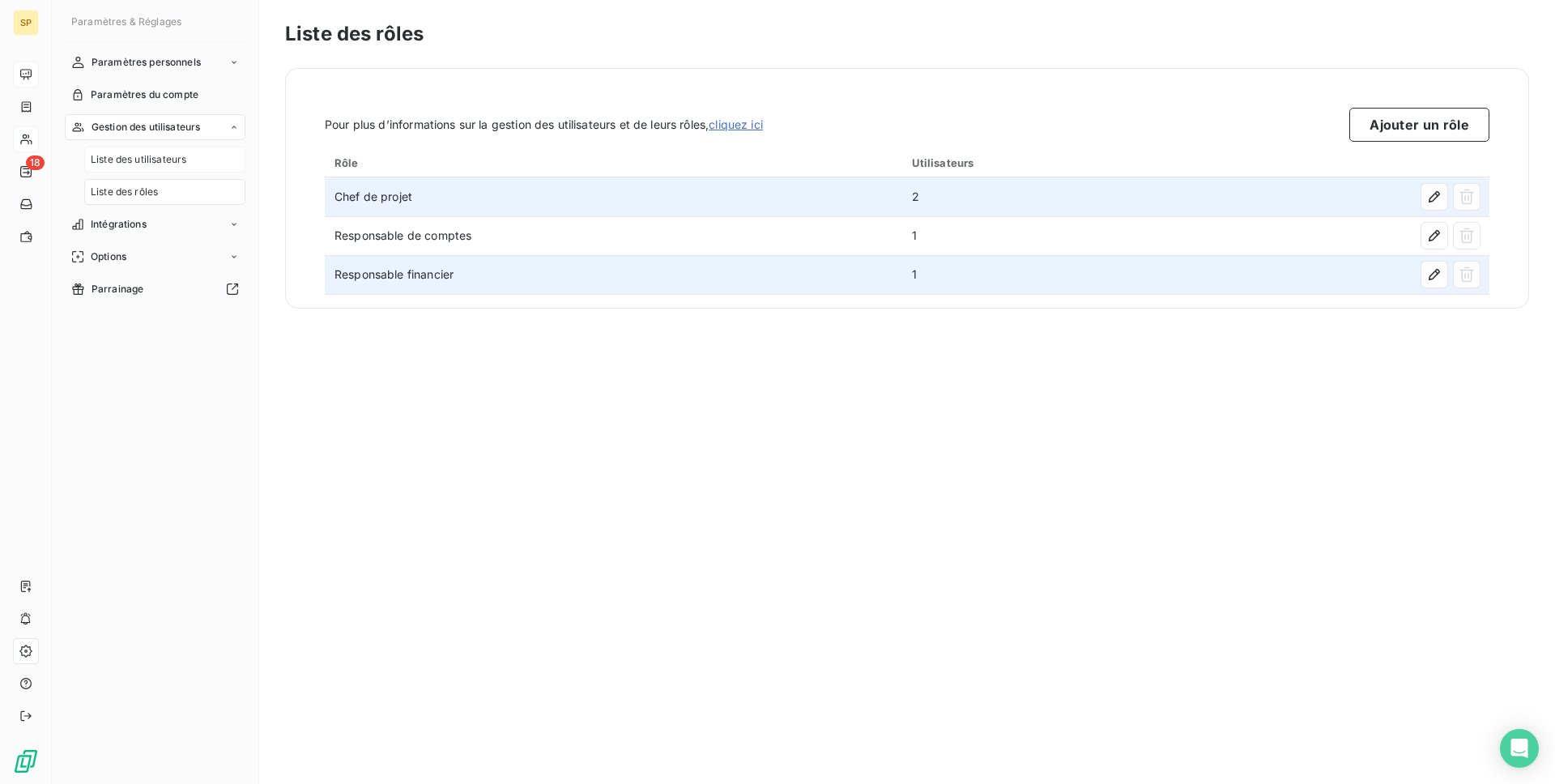
click at [168, 160] on span "Liste des utilisateurs" at bounding box center [139, 159] width 96 height 15
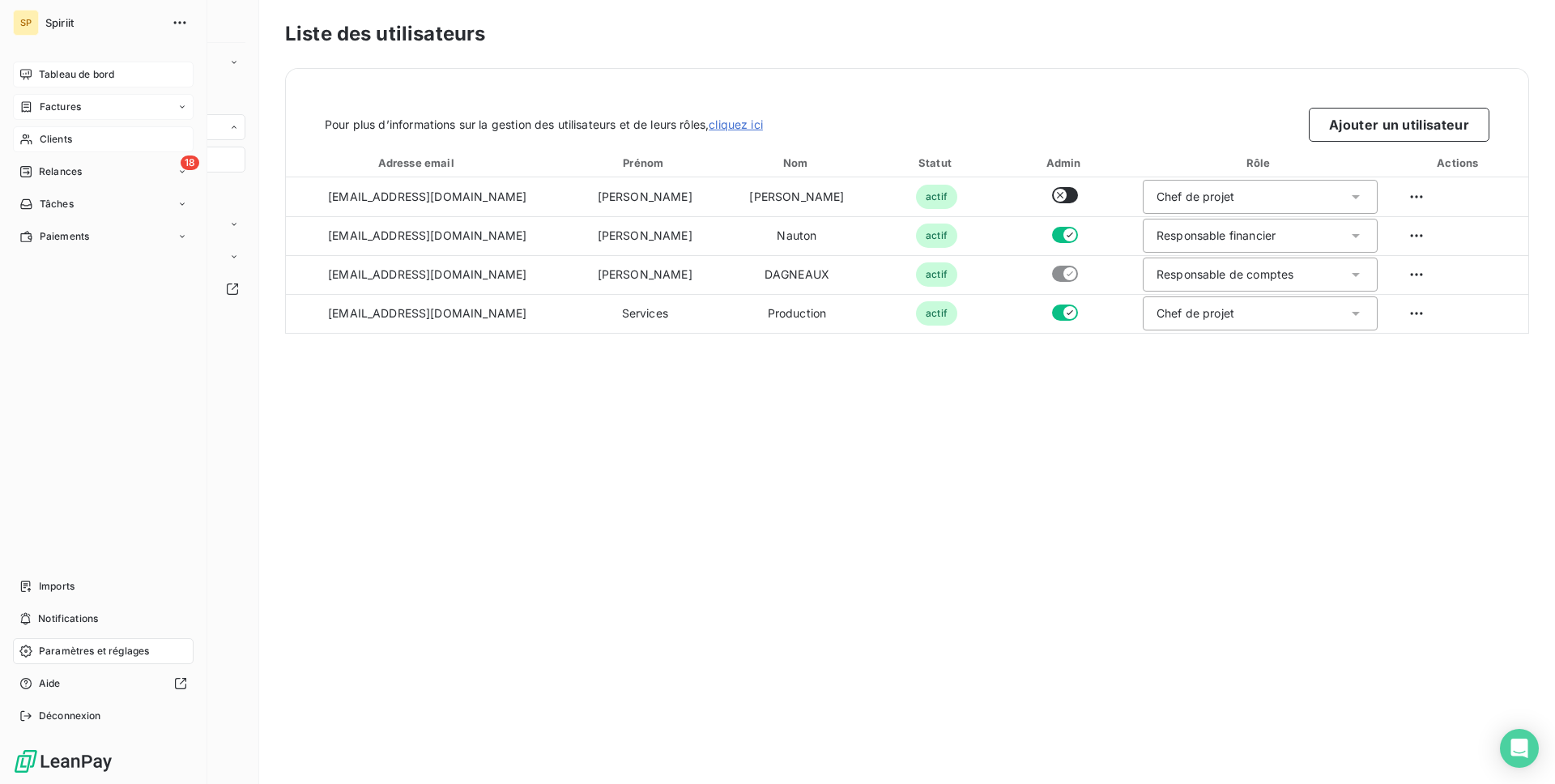
click at [60, 108] on span "Factures" at bounding box center [60, 107] width 41 height 15
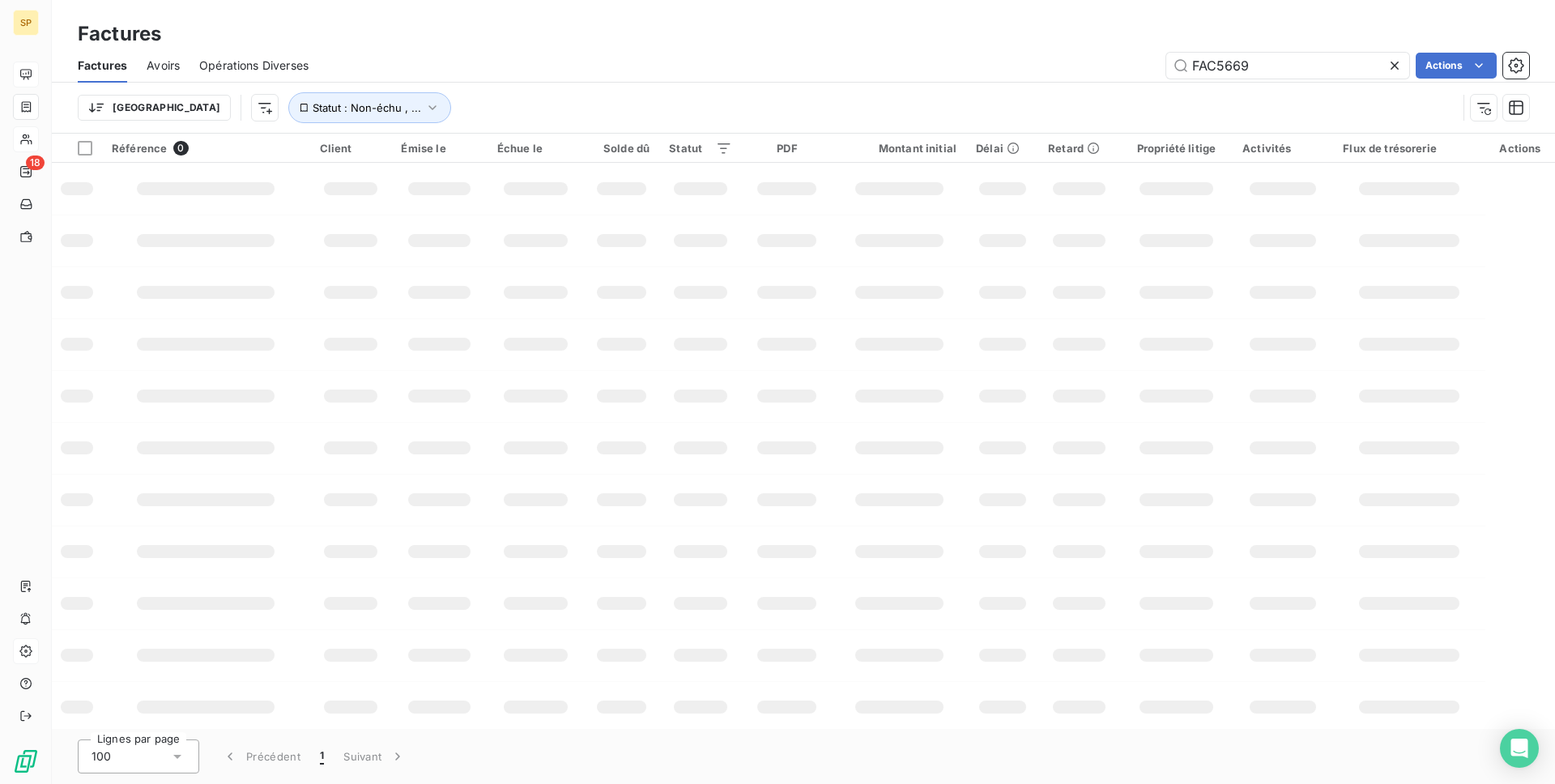
click at [270, 68] on span "Opérations Diverses" at bounding box center [254, 66] width 109 height 16
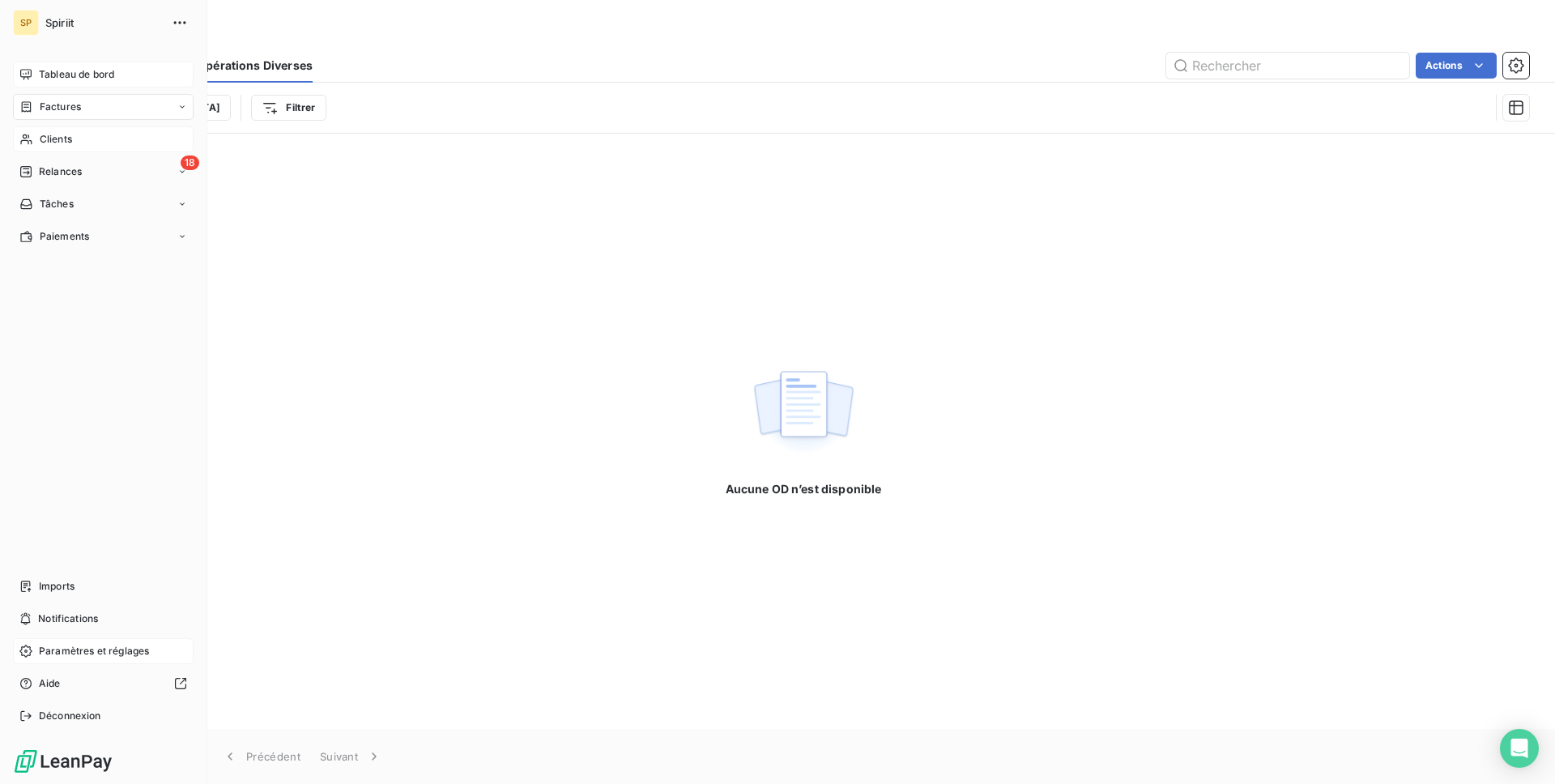
click at [71, 646] on span "Paramètres et réglages" at bounding box center [94, 651] width 110 height 15
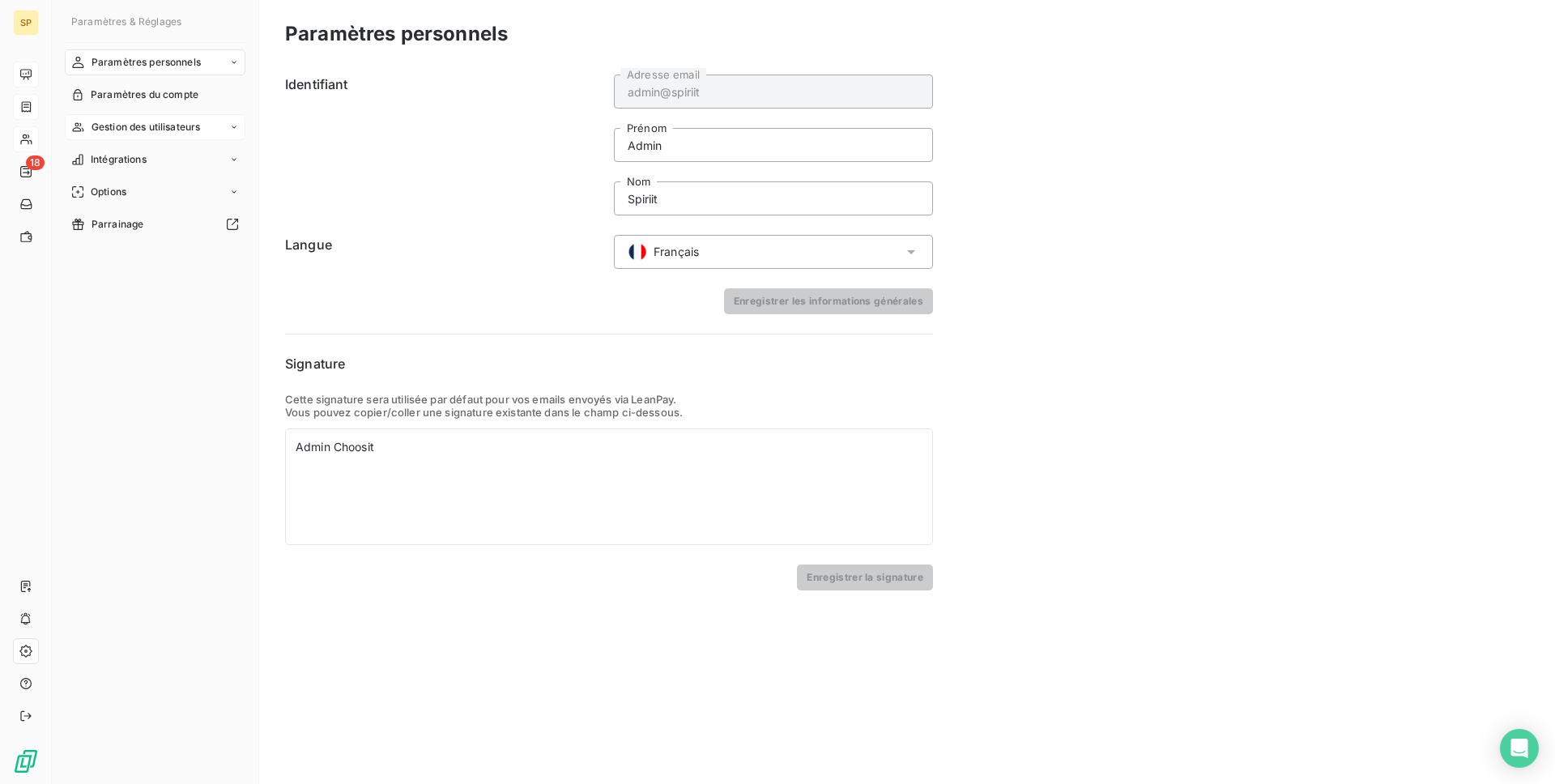
click at [156, 133] on span "Gestion des utilisateurs" at bounding box center [146, 127] width 109 height 15
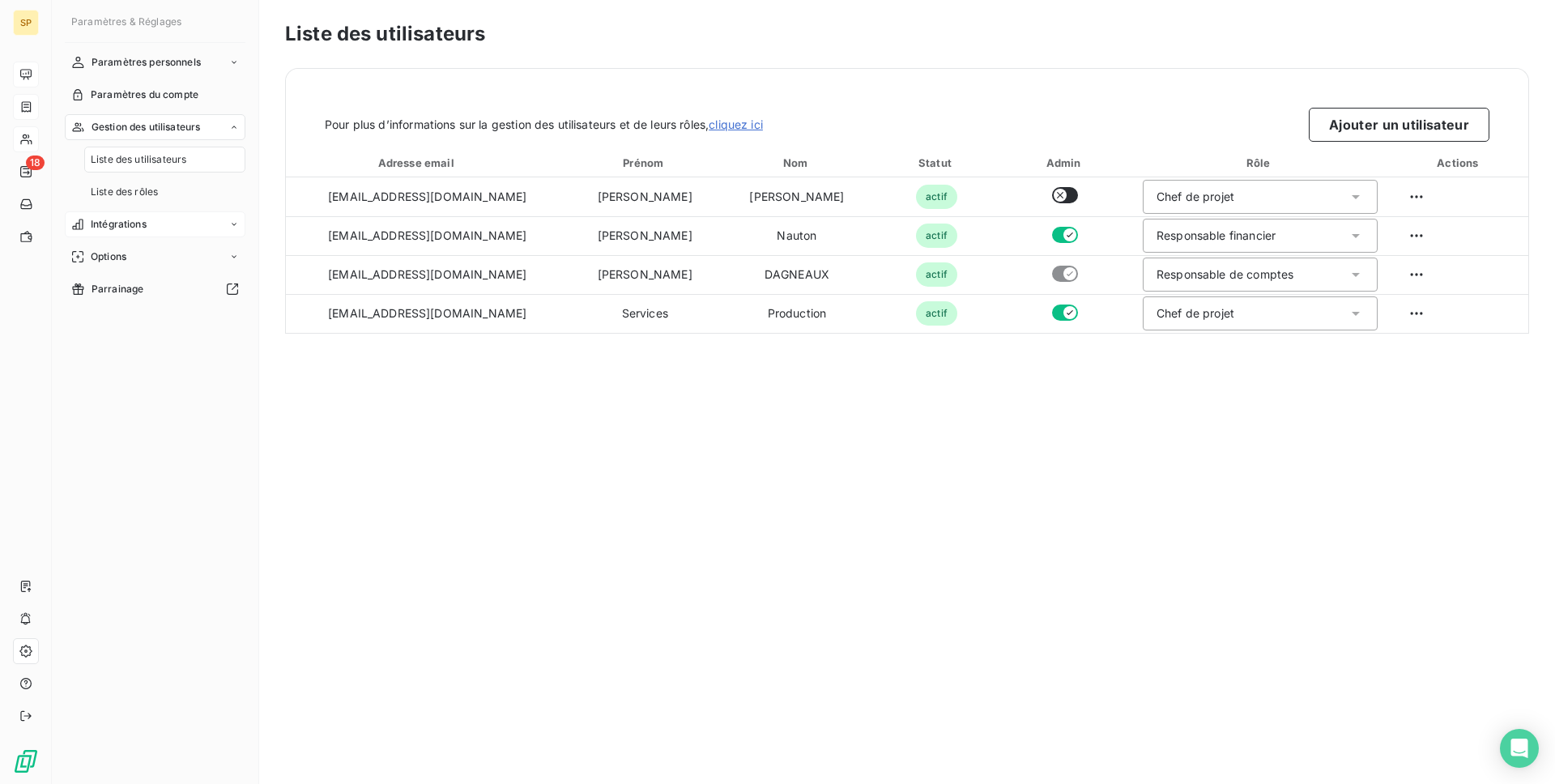
click at [145, 220] on span "Intégrations" at bounding box center [119, 224] width 56 height 15
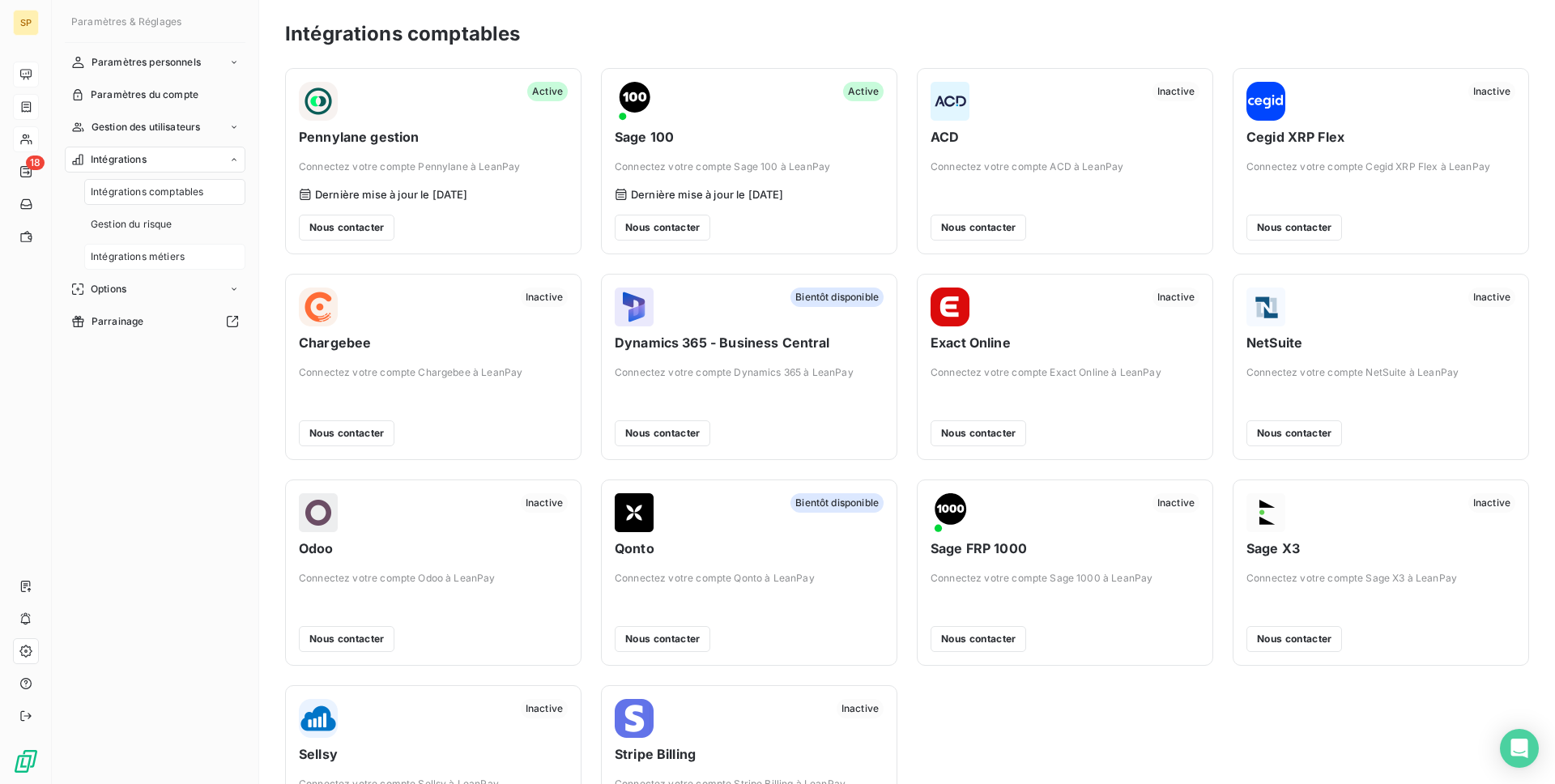
click at [137, 255] on span "Intégrations métiers" at bounding box center [138, 257] width 94 height 15
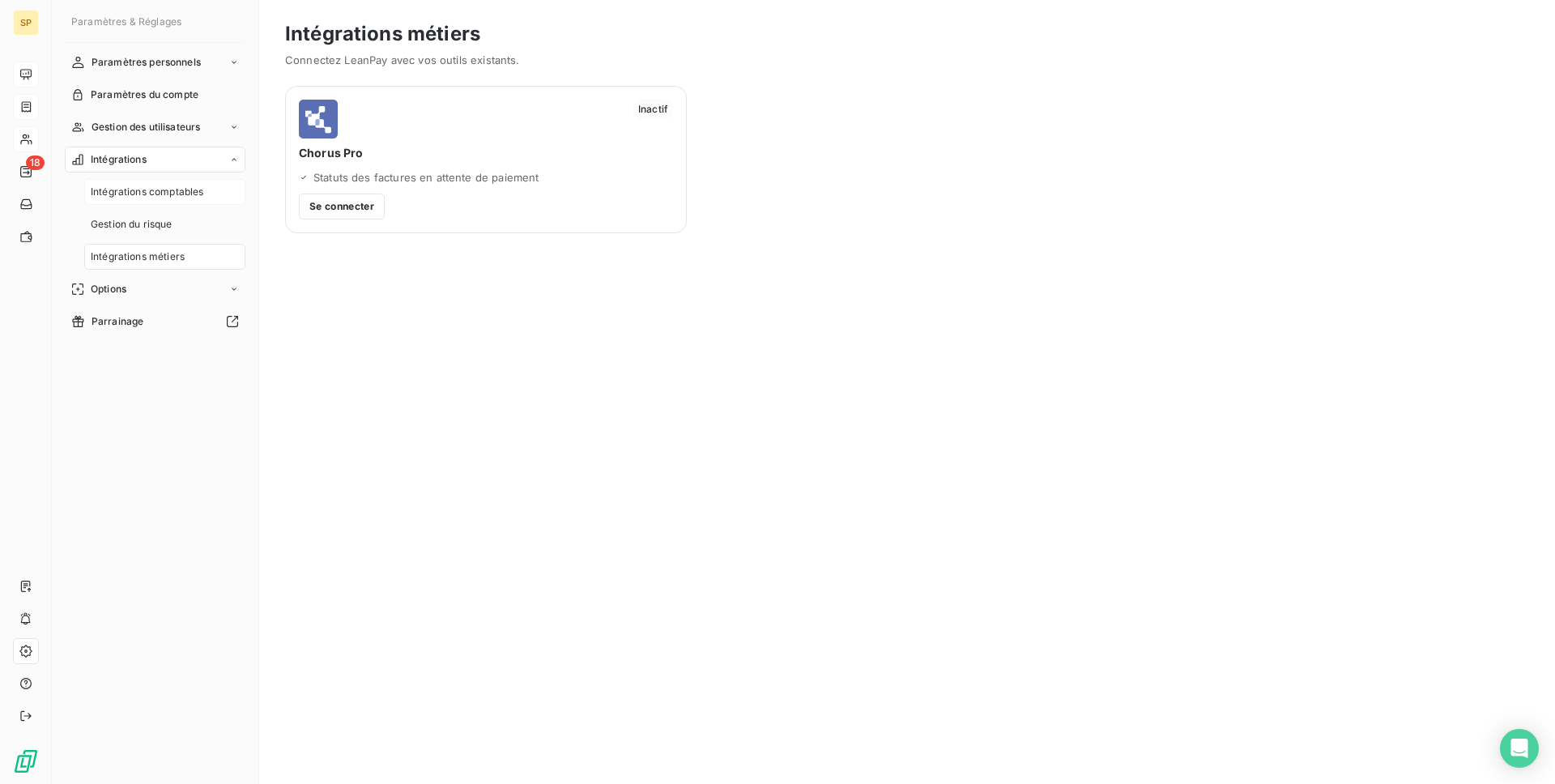
click at [125, 203] on div "Intégrations comptables" at bounding box center [165, 192] width 161 height 26
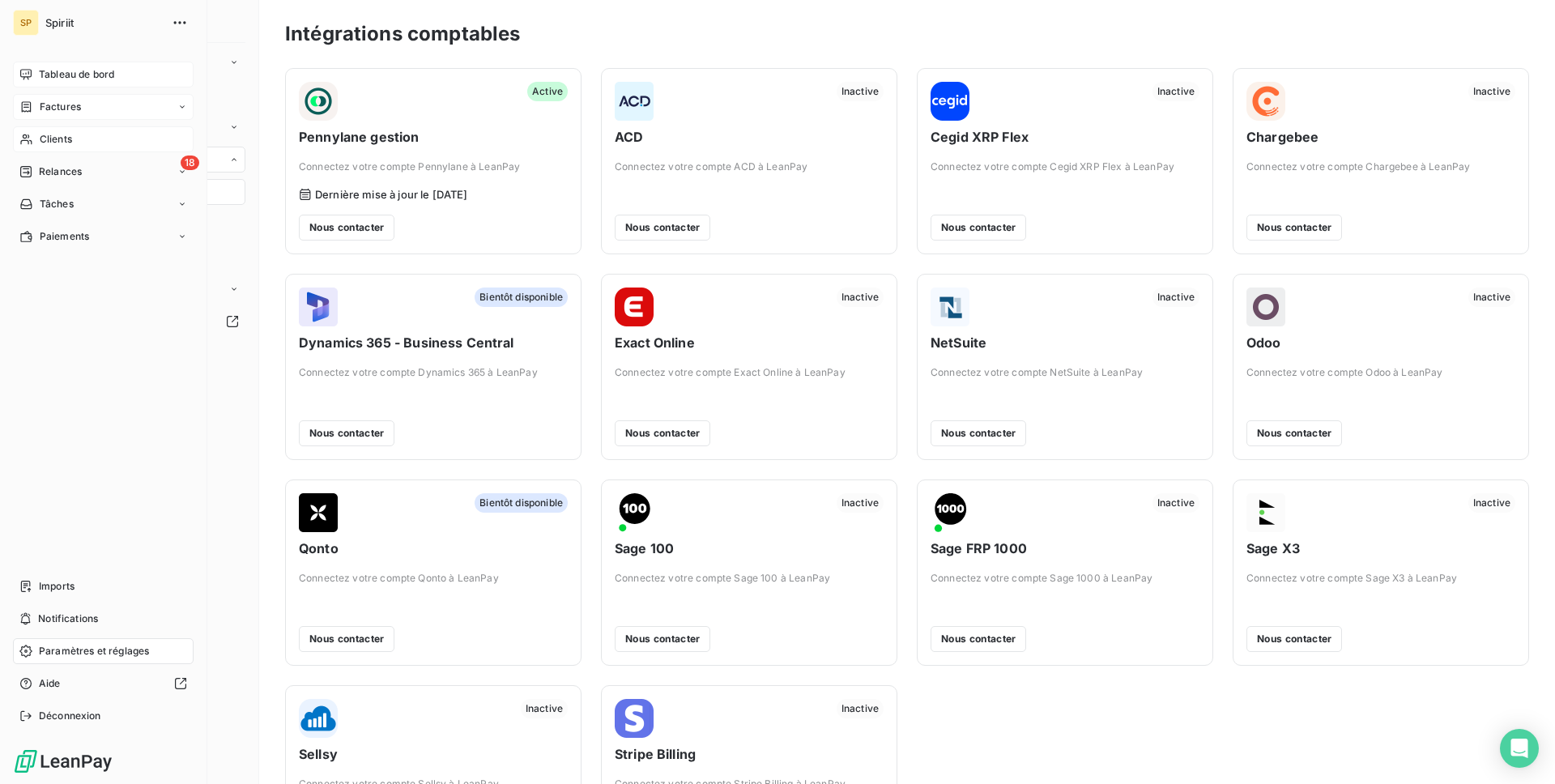
click at [21, 67] on div "Tableau de bord" at bounding box center [103, 75] width 181 height 26
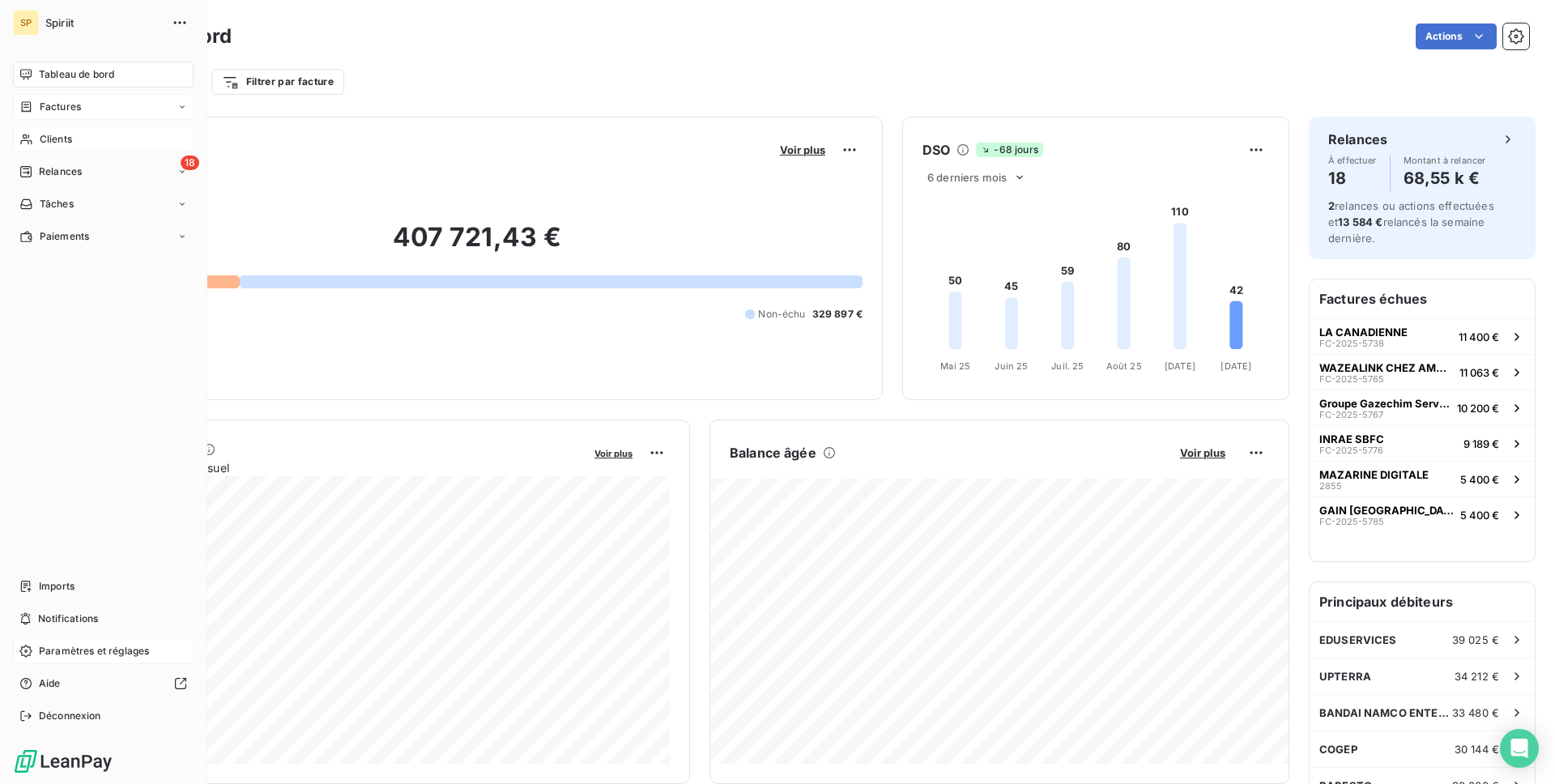
click at [104, 649] on span "Paramètres et réglages" at bounding box center [94, 651] width 110 height 15
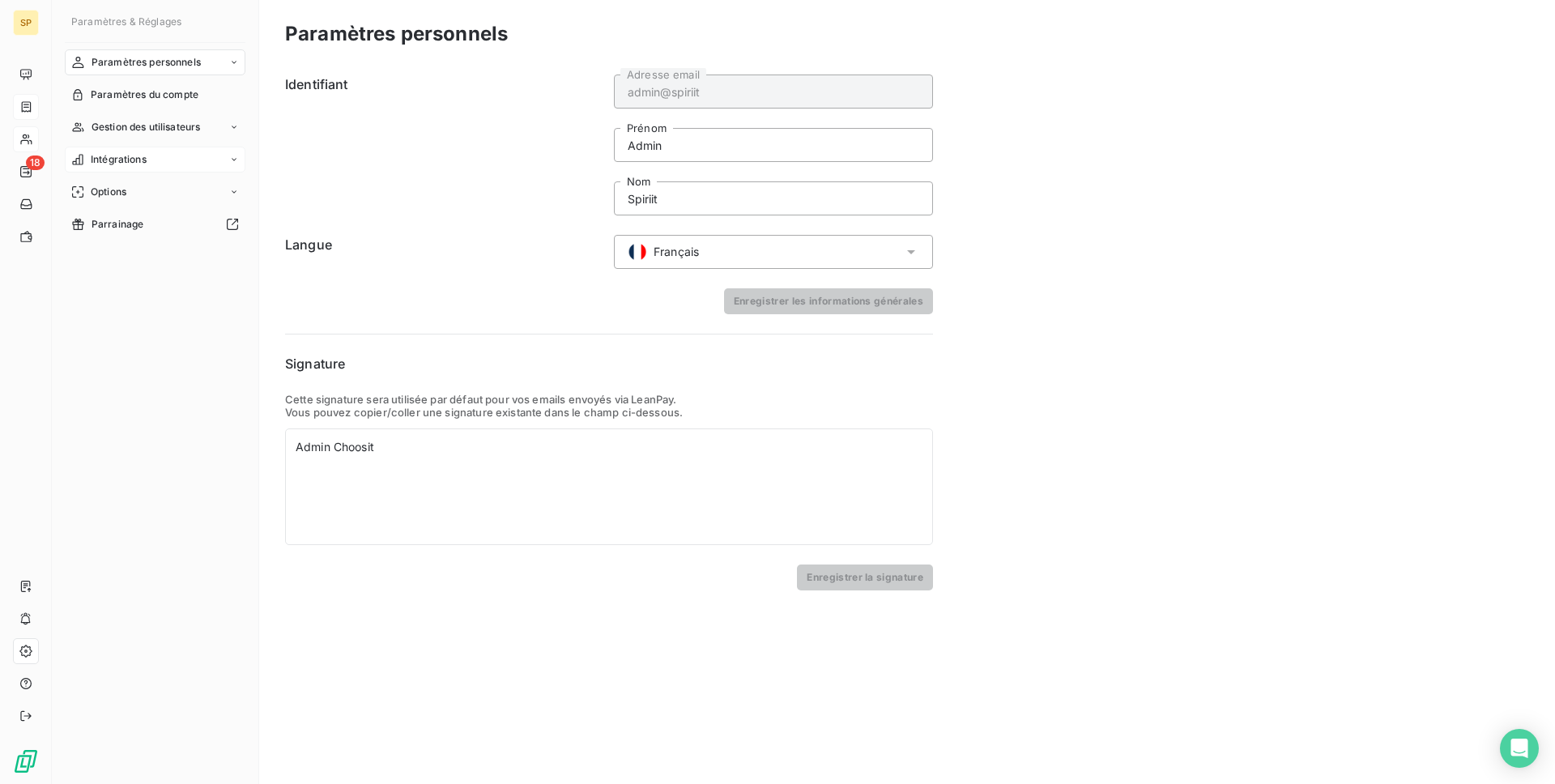
click at [153, 147] on div "Intégrations" at bounding box center [155, 159] width 181 height 26
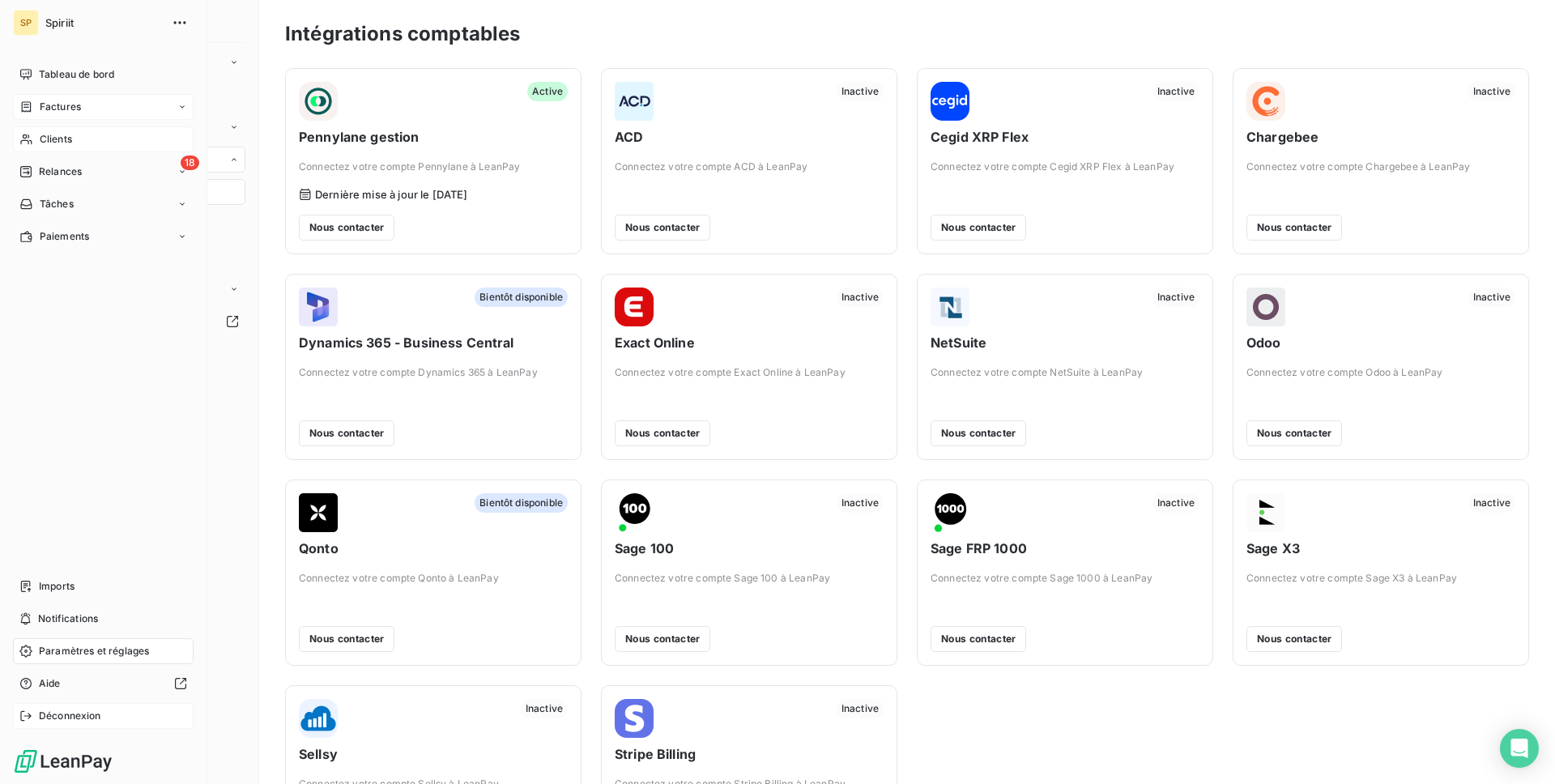
click at [102, 708] on div "Déconnexion" at bounding box center [103, 716] width 181 height 26
